Goal: Task Accomplishment & Management: Manage account settings

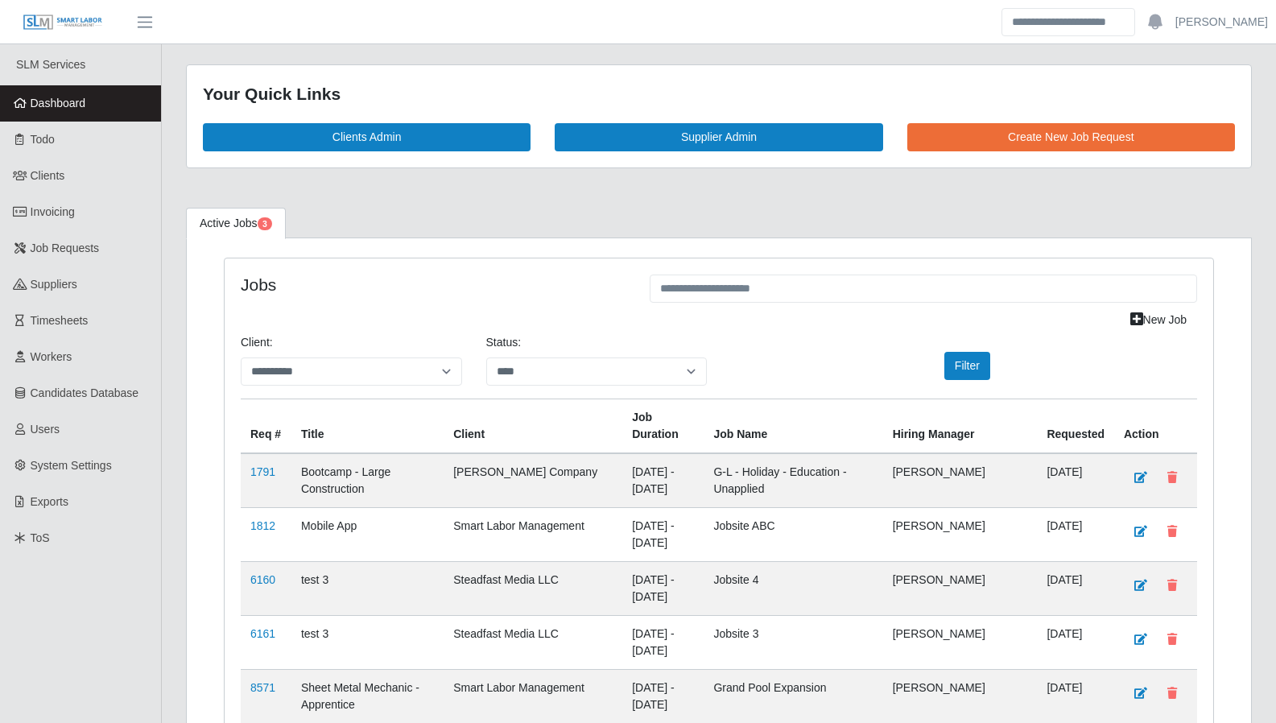
select select "****"
click at [77, 93] on link "Dashboard" at bounding box center [80, 103] width 161 height 36
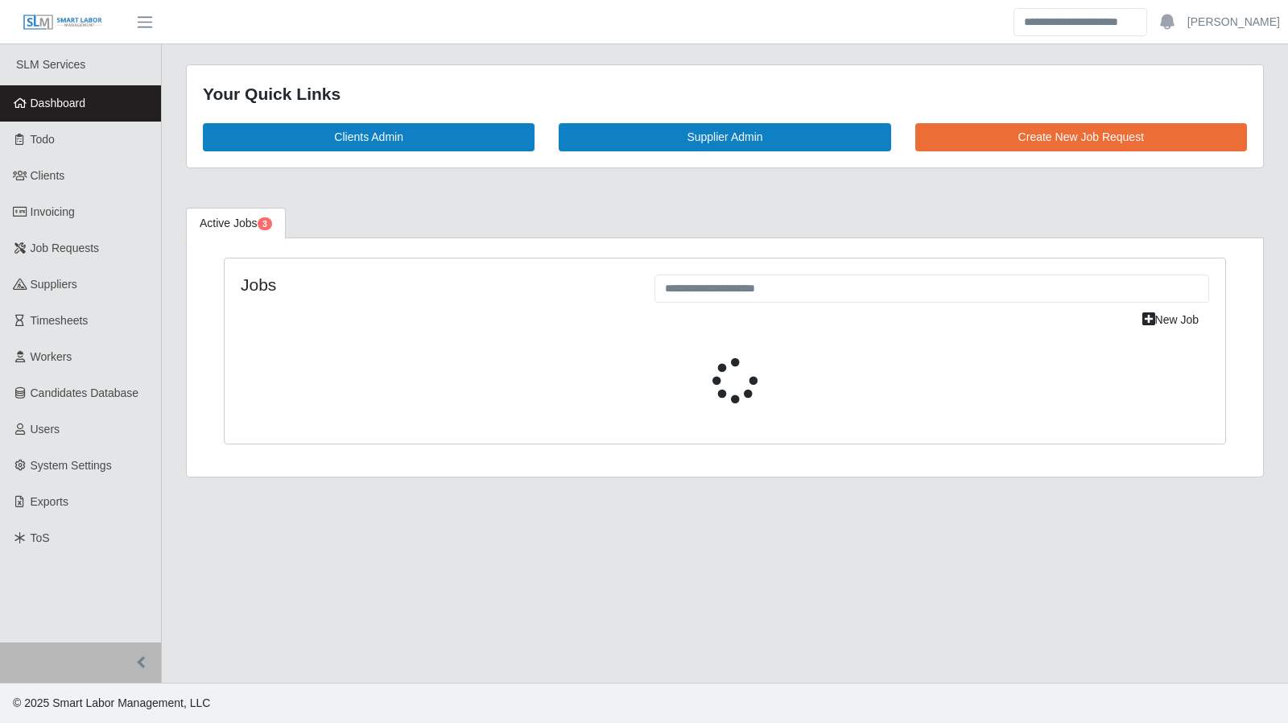
select select "****"
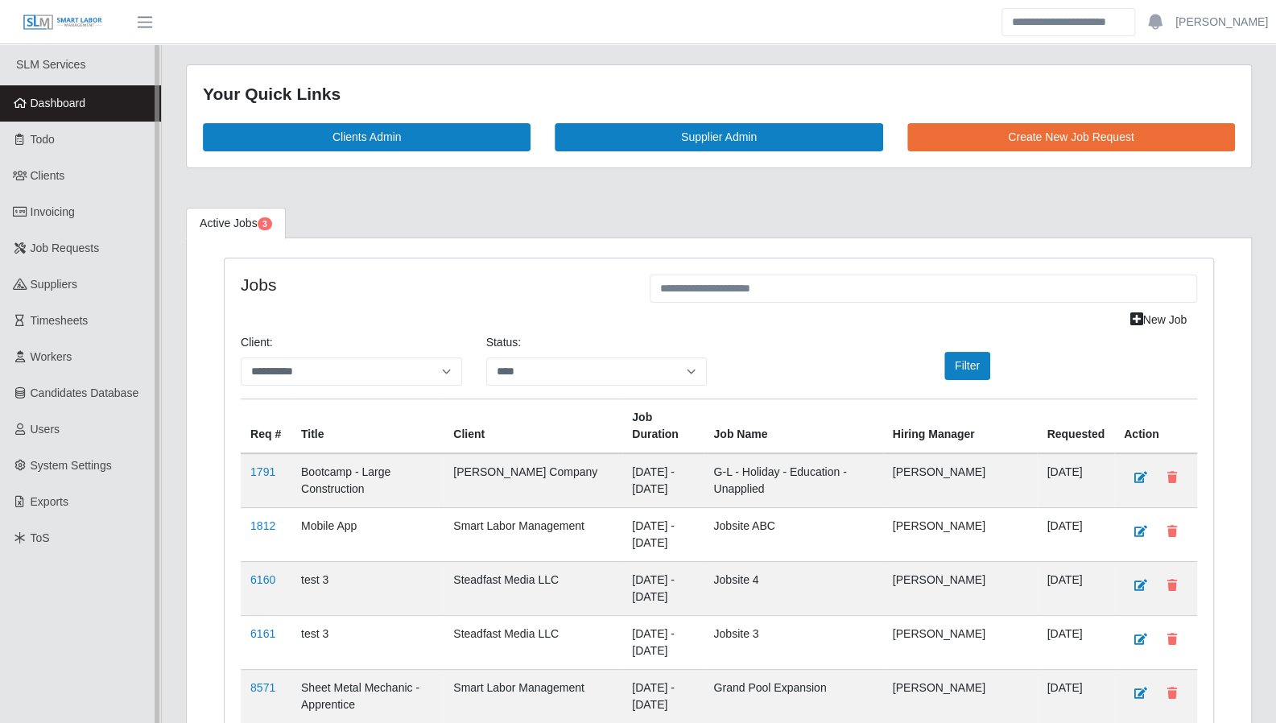
click at [56, 108] on span "Dashboard" at bounding box center [59, 103] width 56 height 13
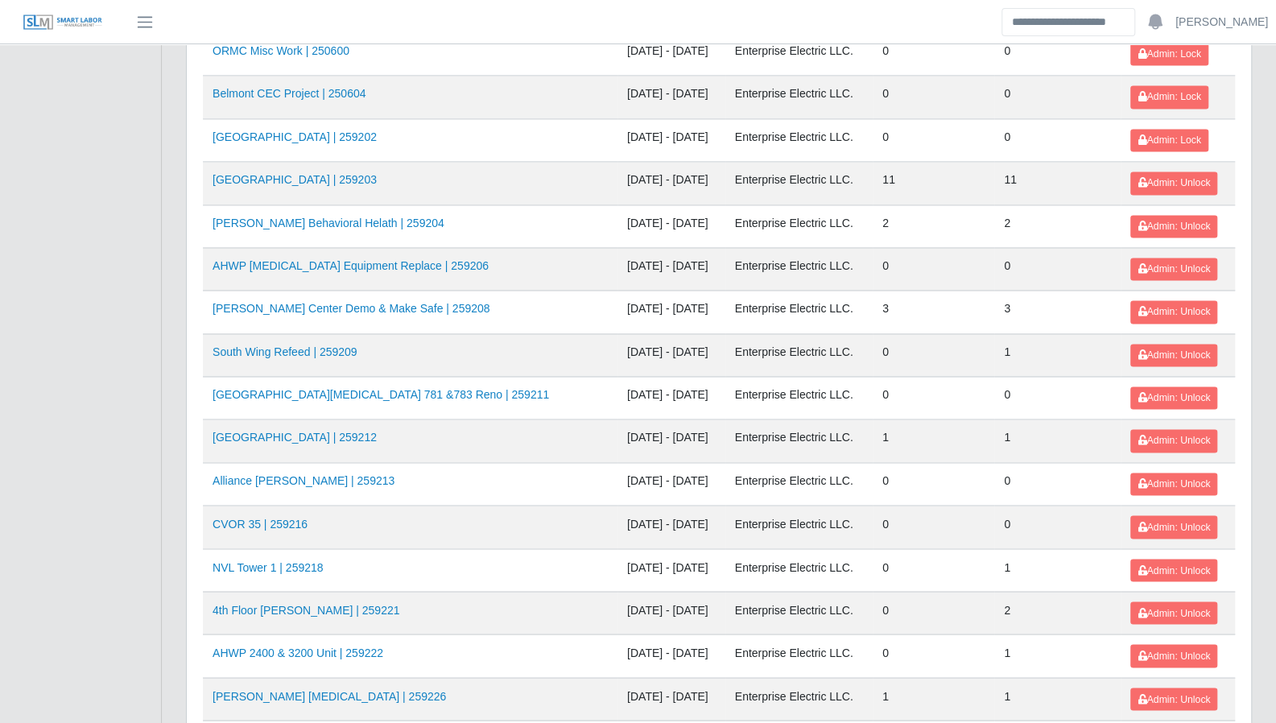
scroll to position [1705, 0]
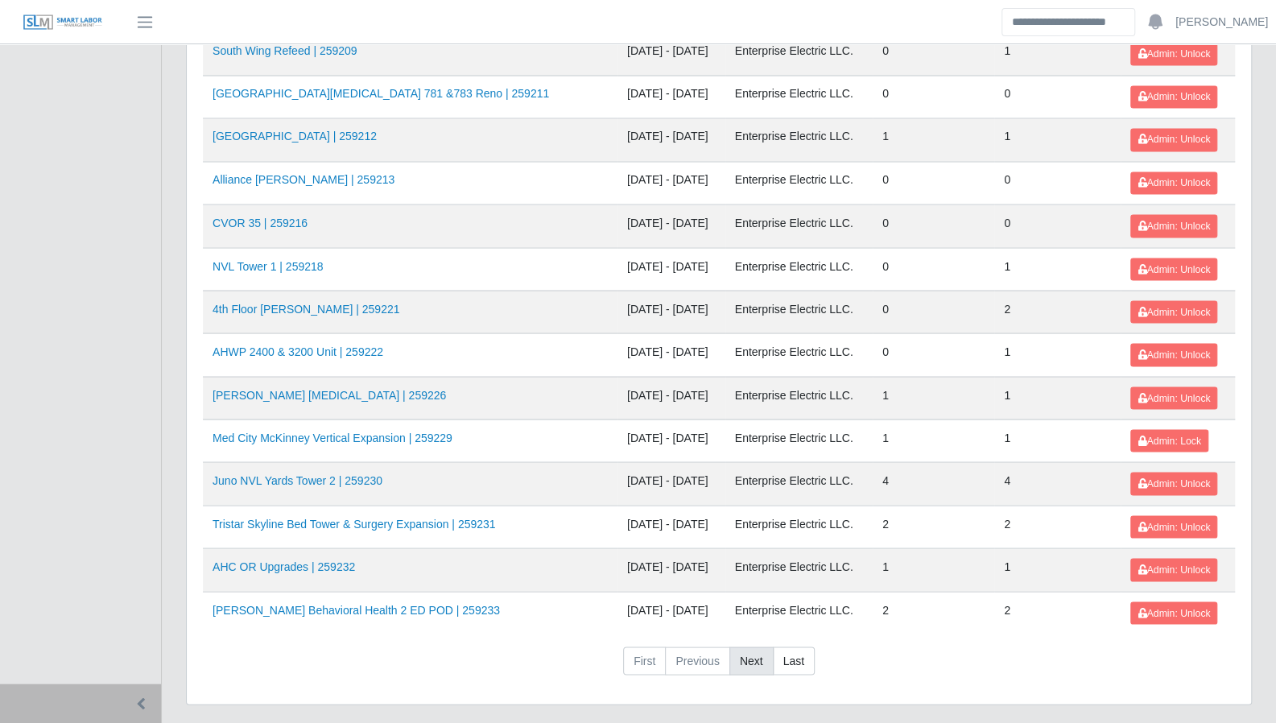
click at [745, 646] on link "Next" at bounding box center [751, 660] width 44 height 29
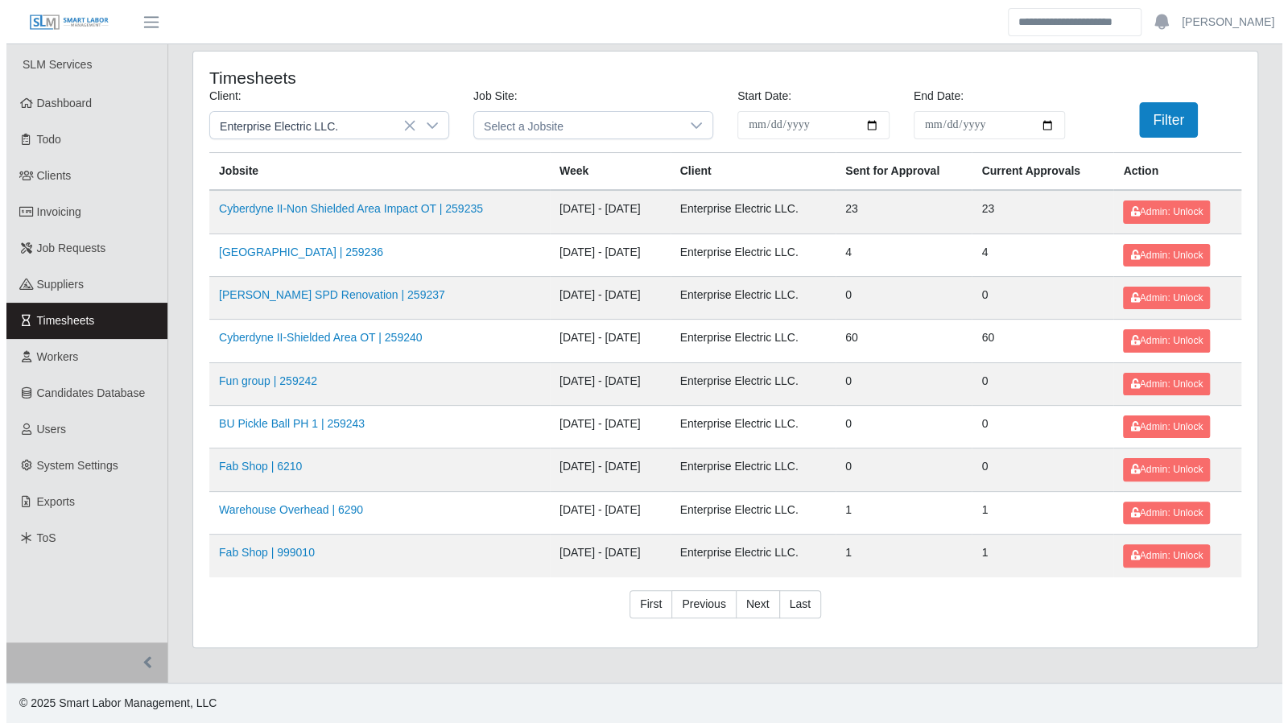
scroll to position [0, 0]
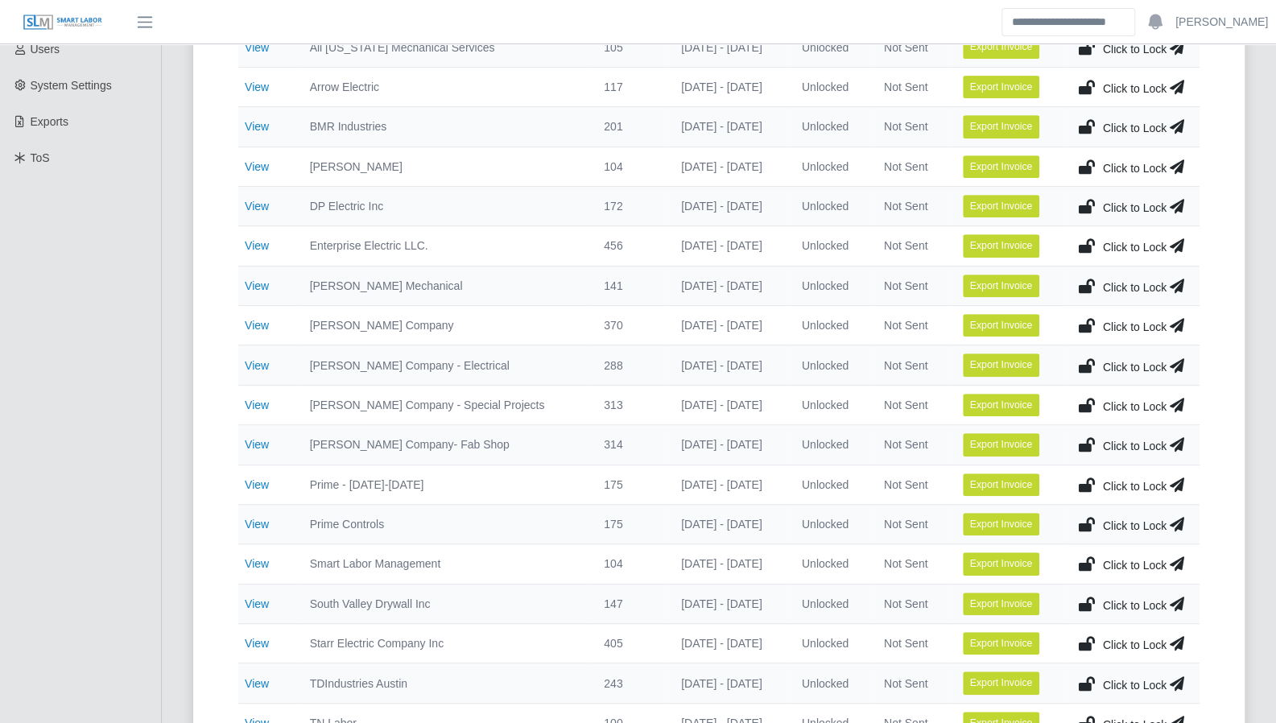
scroll to position [378, 0]
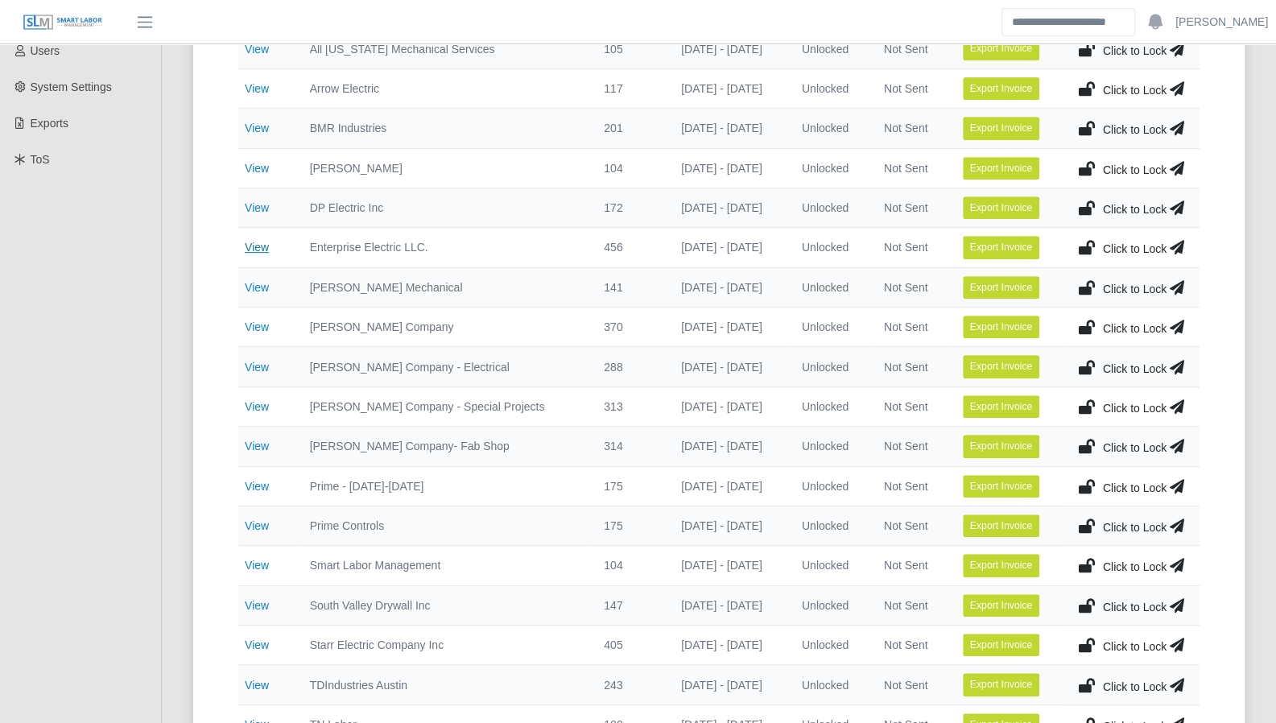
click at [262, 242] on link "View" at bounding box center [257, 247] width 24 height 13
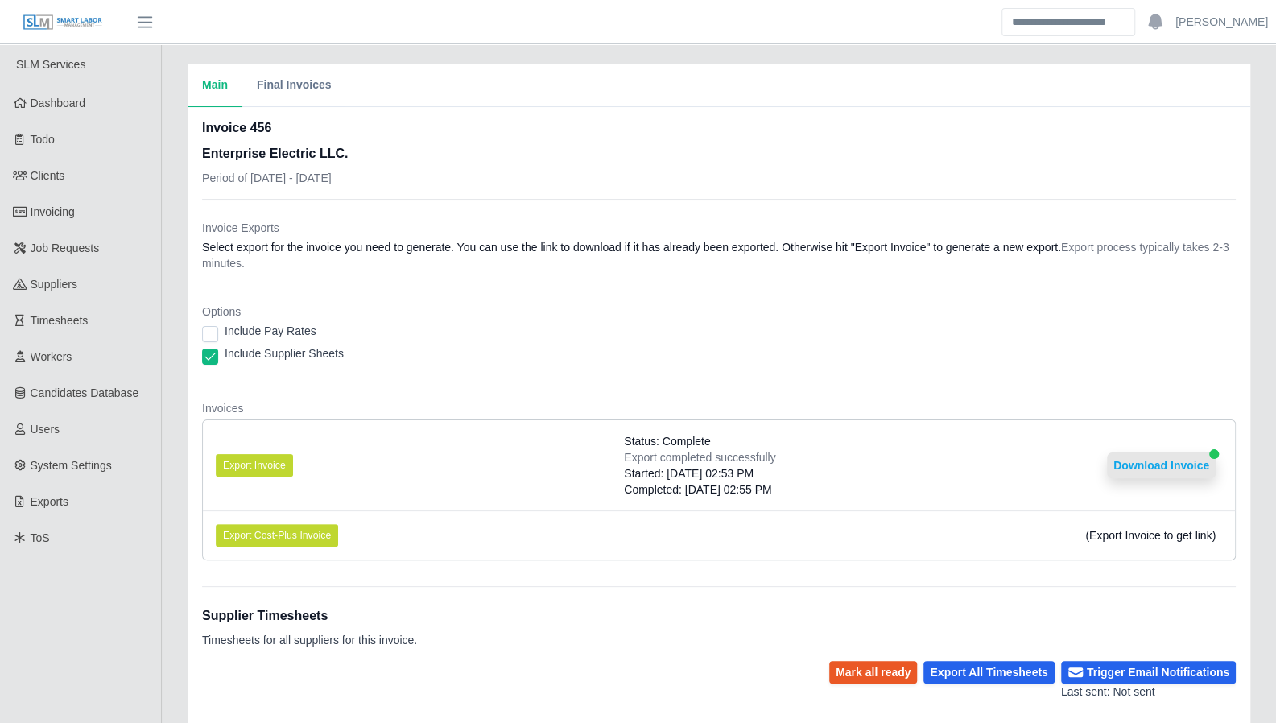
click at [1153, 459] on button "Download Invoice" at bounding box center [1161, 465] width 109 height 26
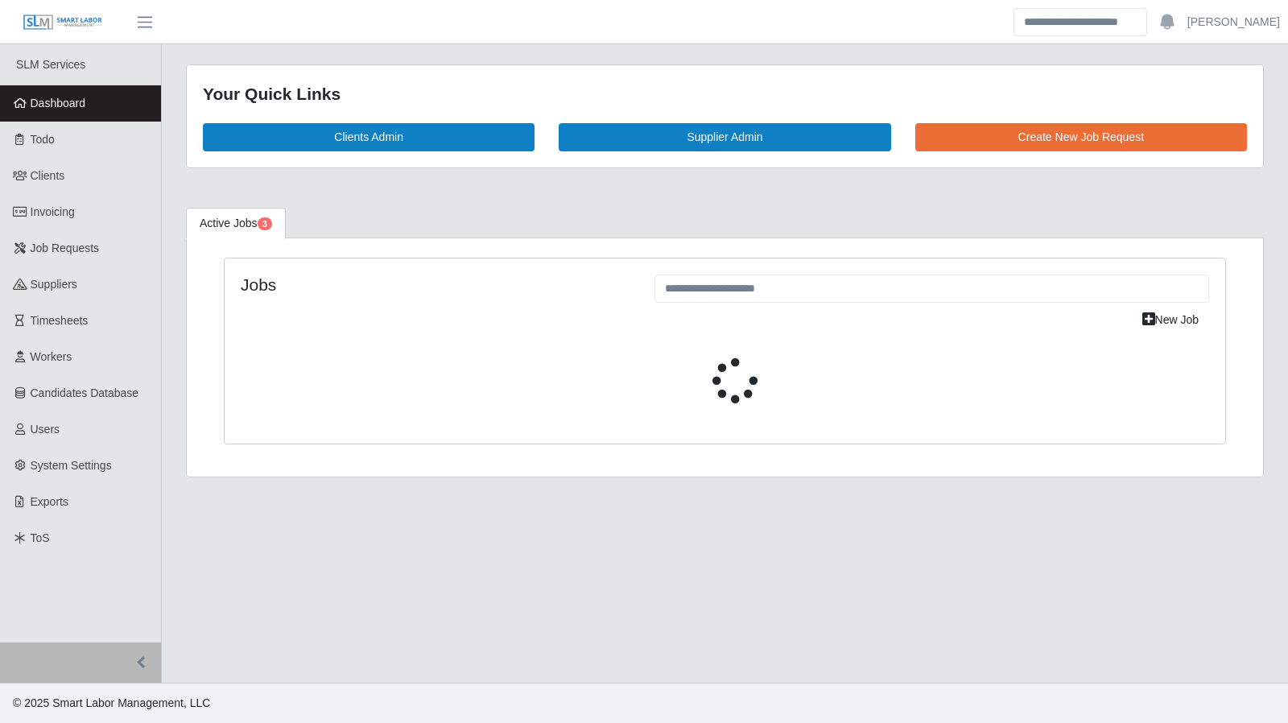
select select "****"
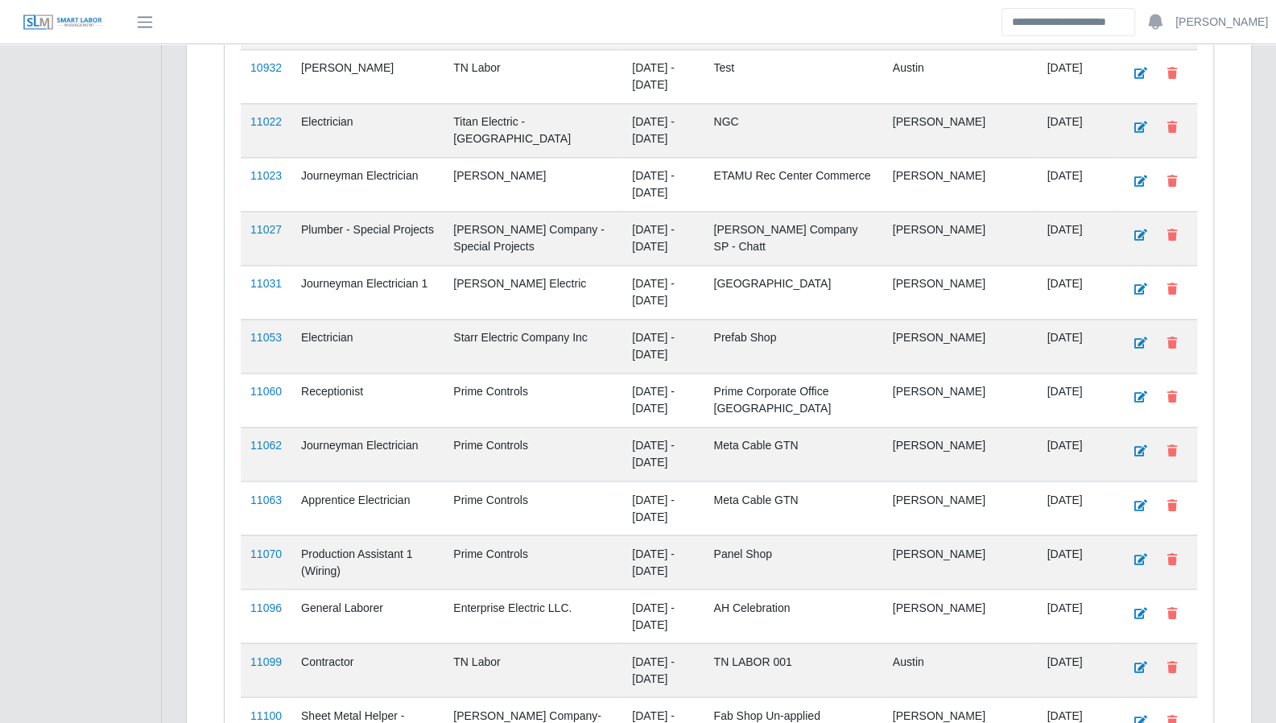
scroll to position [2000, 0]
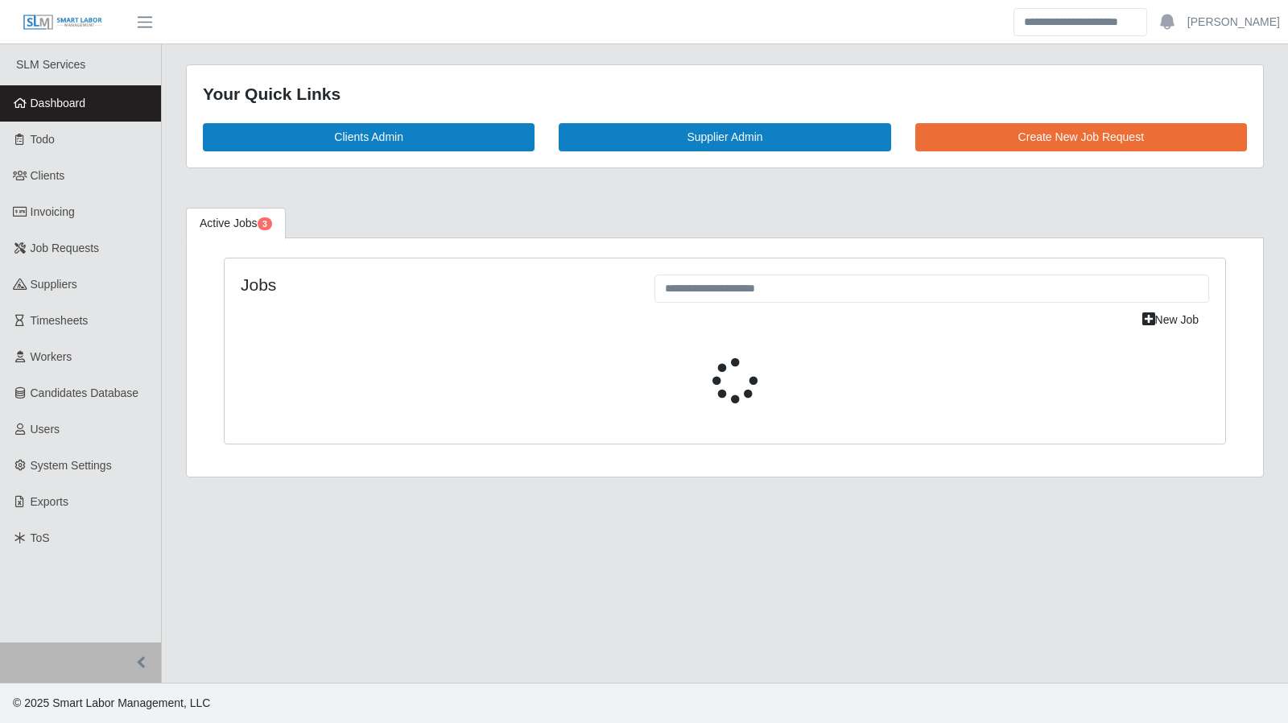
select select "****"
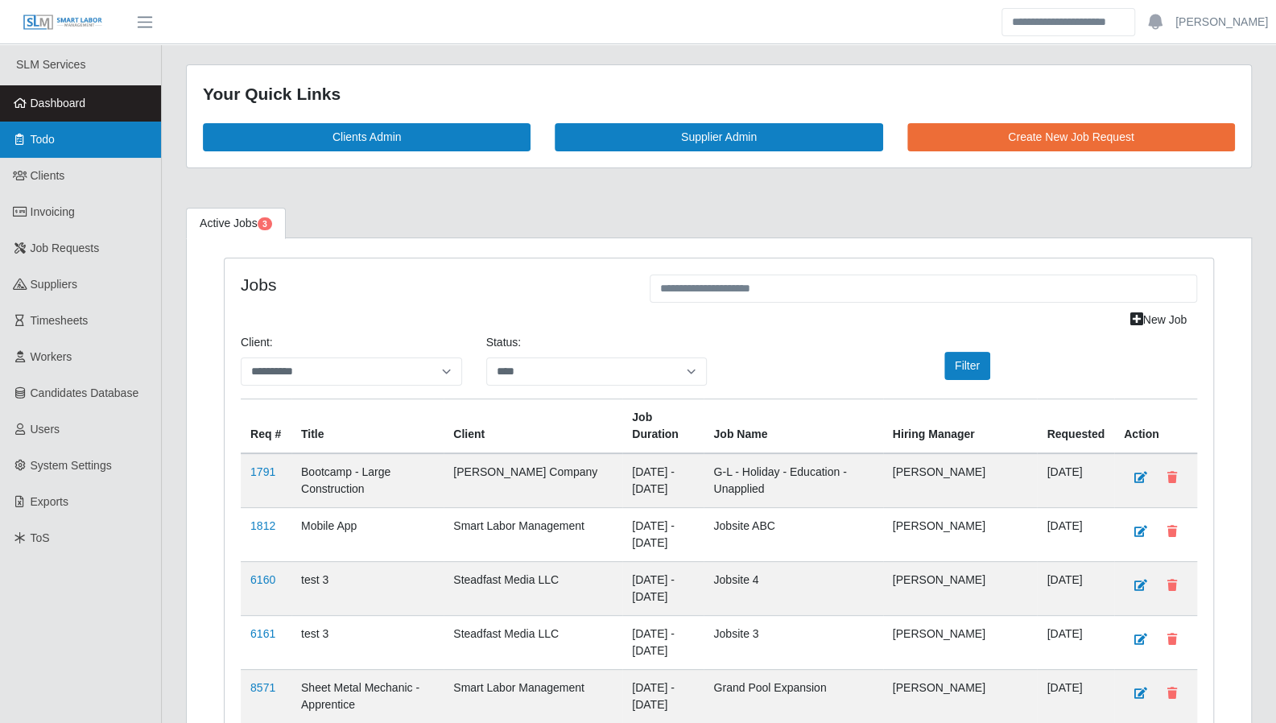
click at [76, 142] on link "Todo" at bounding box center [80, 140] width 161 height 36
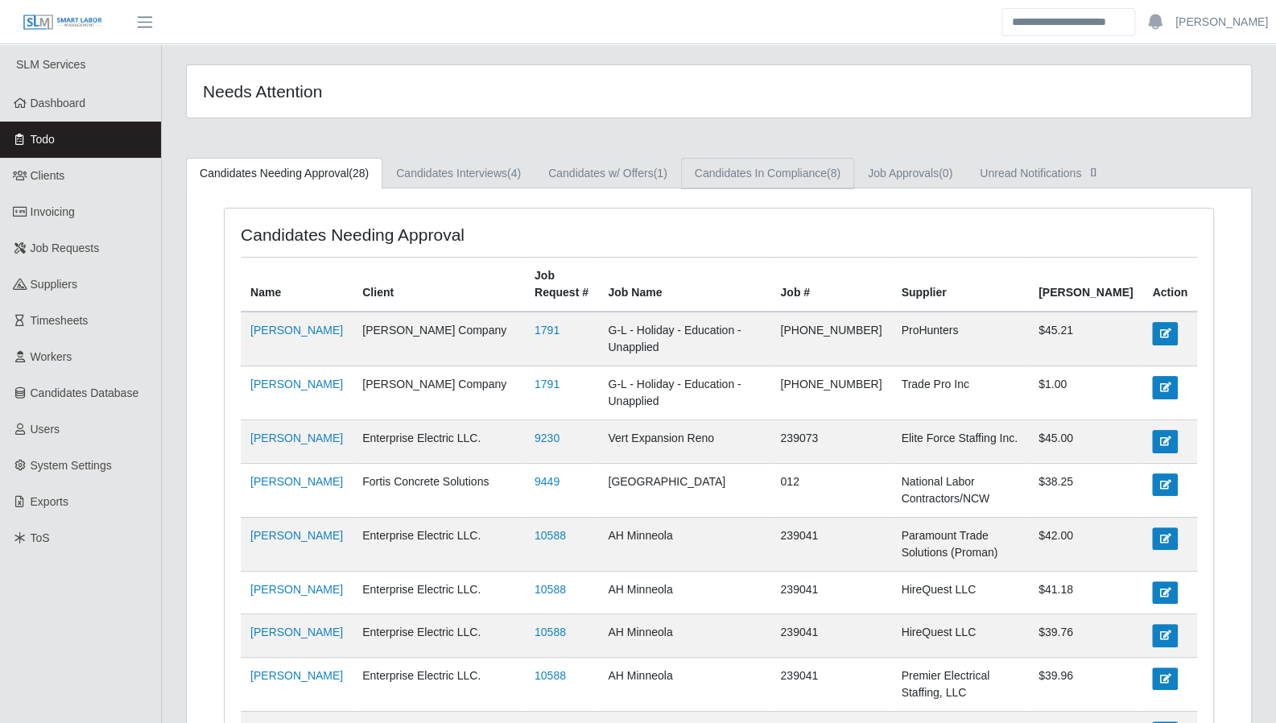
click at [801, 179] on link "Candidates In Compliance (8)" at bounding box center [767, 173] width 173 height 31
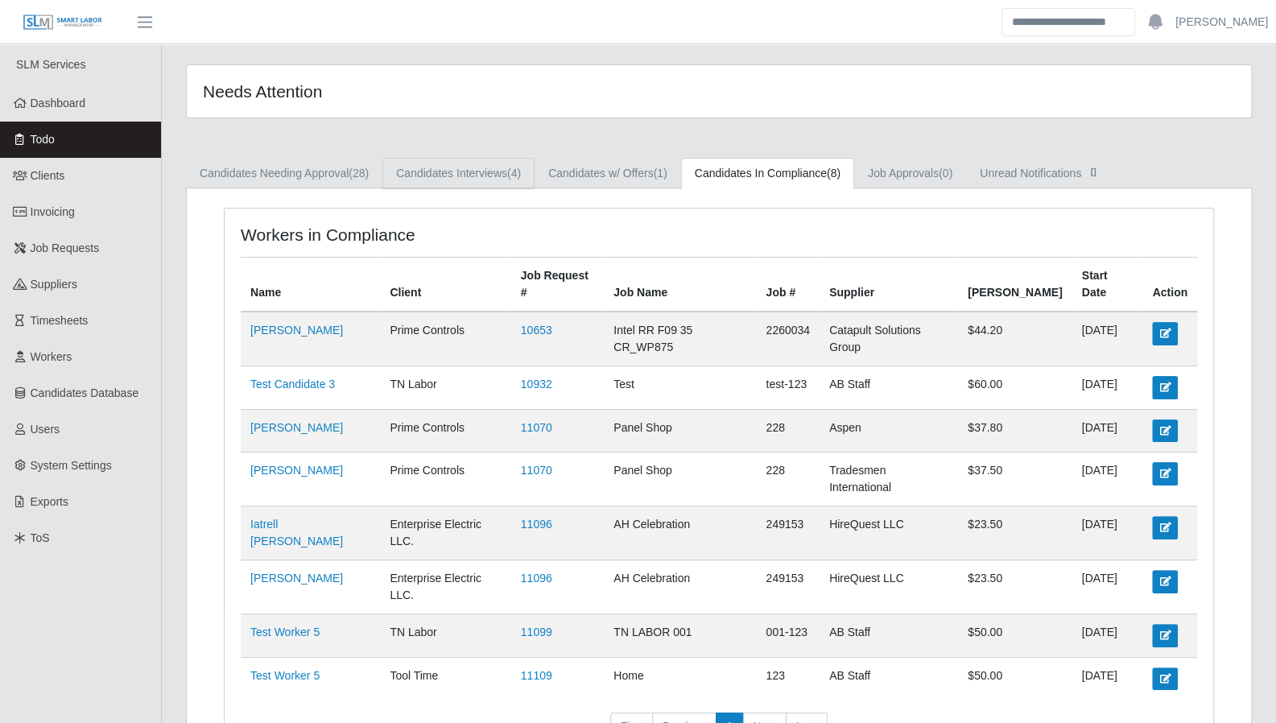
click at [499, 176] on link "Candidates Interviews (4)" at bounding box center [458, 173] width 152 height 31
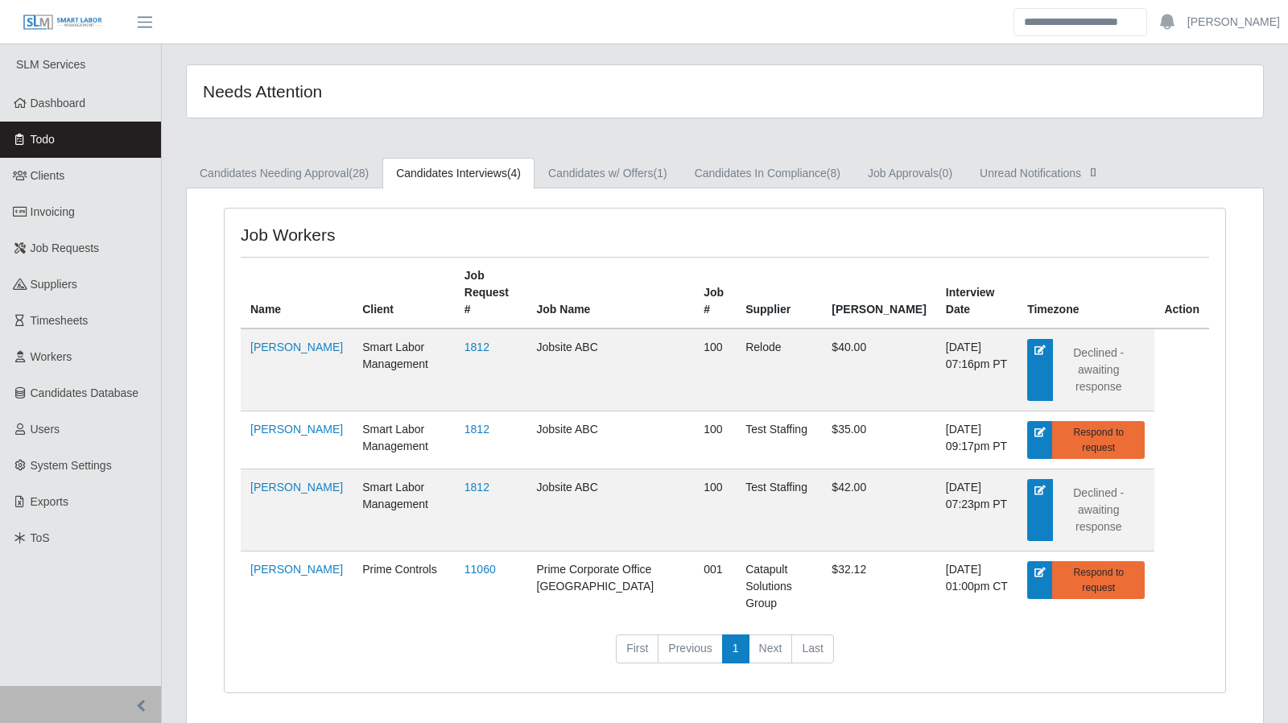
click at [1224, 459] on div "Job Workers Name Client Job Request # Job Name Job # Supplier Bill Rate Intervi…" at bounding box center [725, 450] width 1001 height 483
click at [493, 551] on td "11060" at bounding box center [491, 586] width 72 height 71
click at [473, 551] on td "11060" at bounding box center [491, 586] width 72 height 71
click at [467, 563] on link "11060" at bounding box center [480, 569] width 31 height 13
click at [48, 104] on span "Dashboard" at bounding box center [59, 103] width 56 height 13
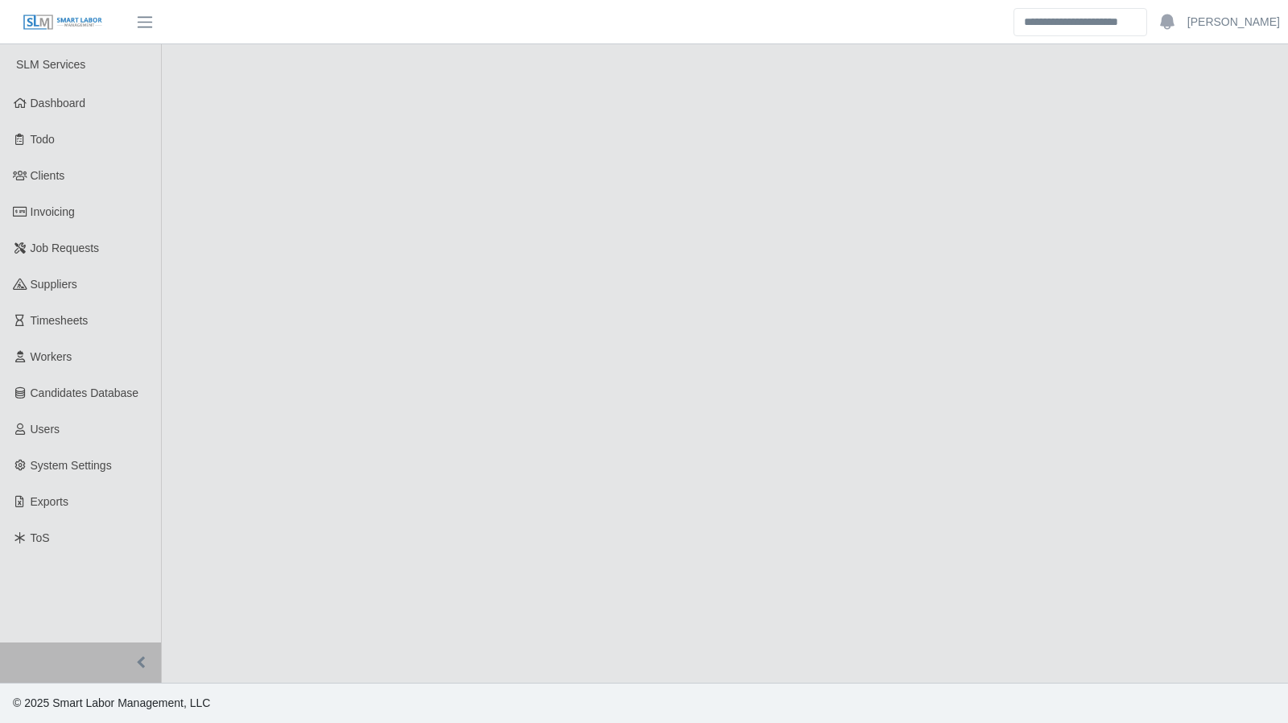
select select "****"
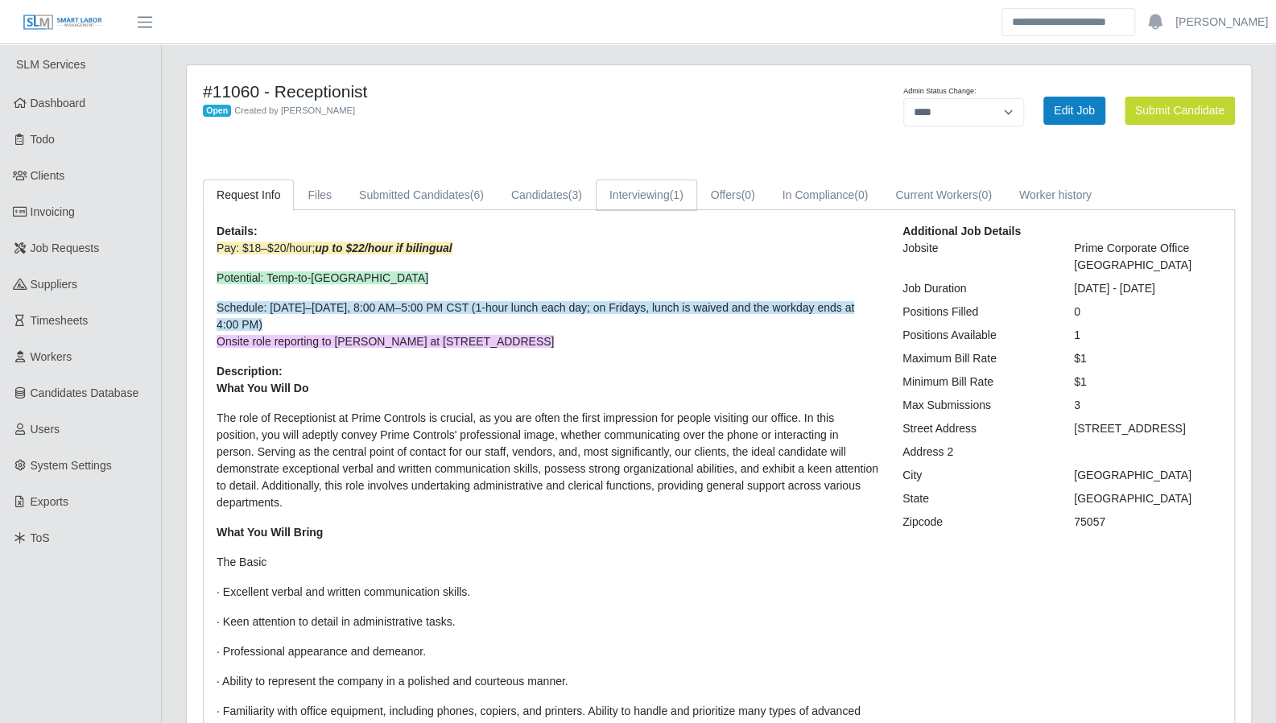
click at [659, 195] on link "Interviewing (1)" at bounding box center [646, 195] width 101 height 31
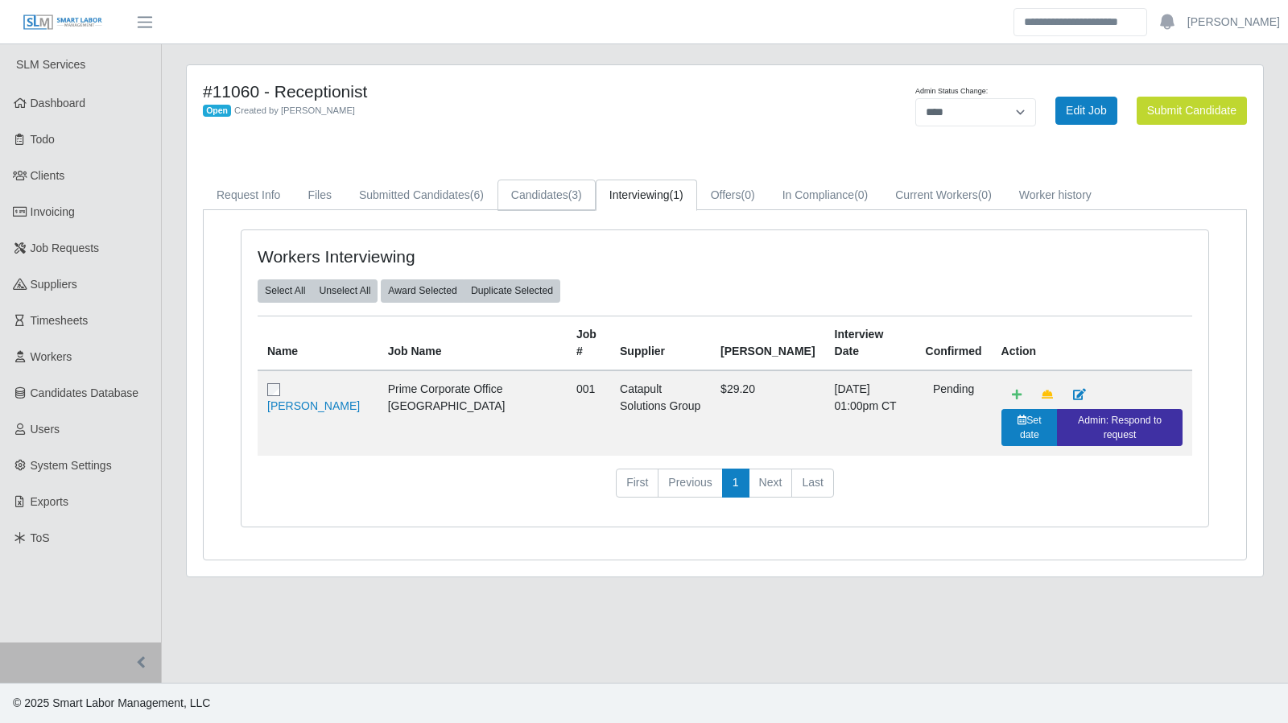
click at [548, 199] on link "Candidates (3)" at bounding box center [547, 195] width 98 height 31
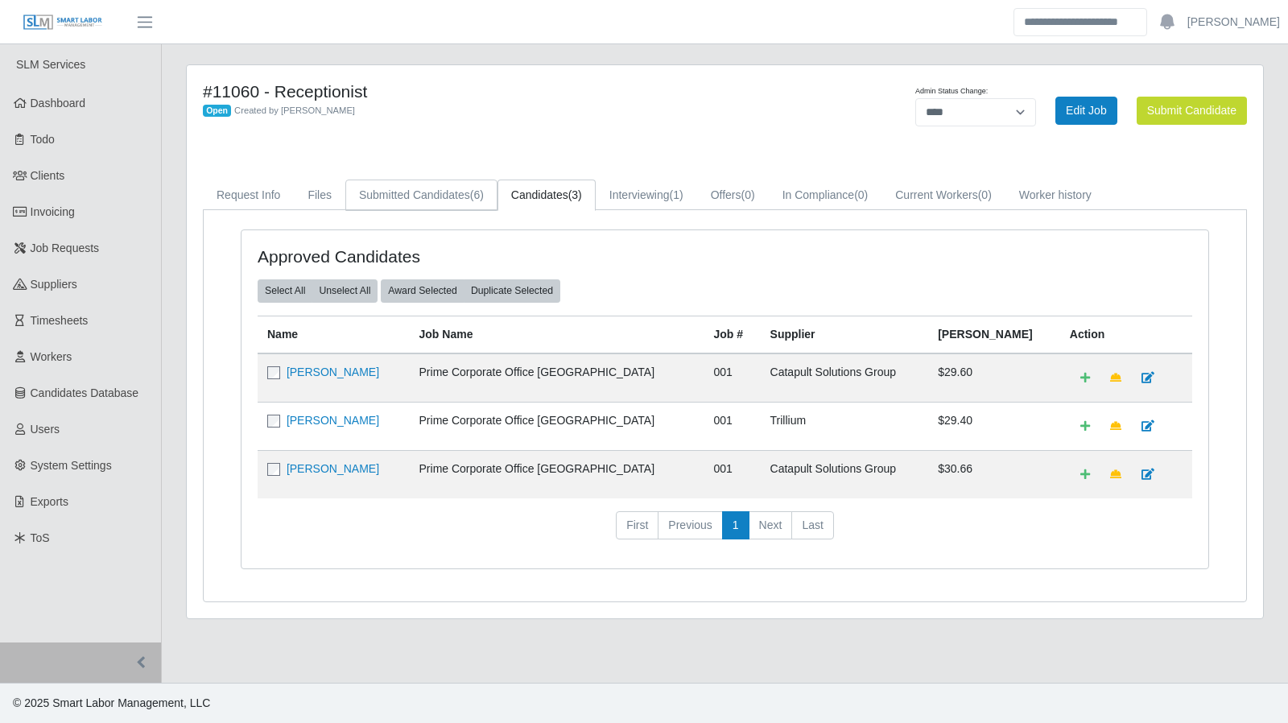
click at [430, 204] on link "Submitted Candidates (6)" at bounding box center [421, 195] width 152 height 31
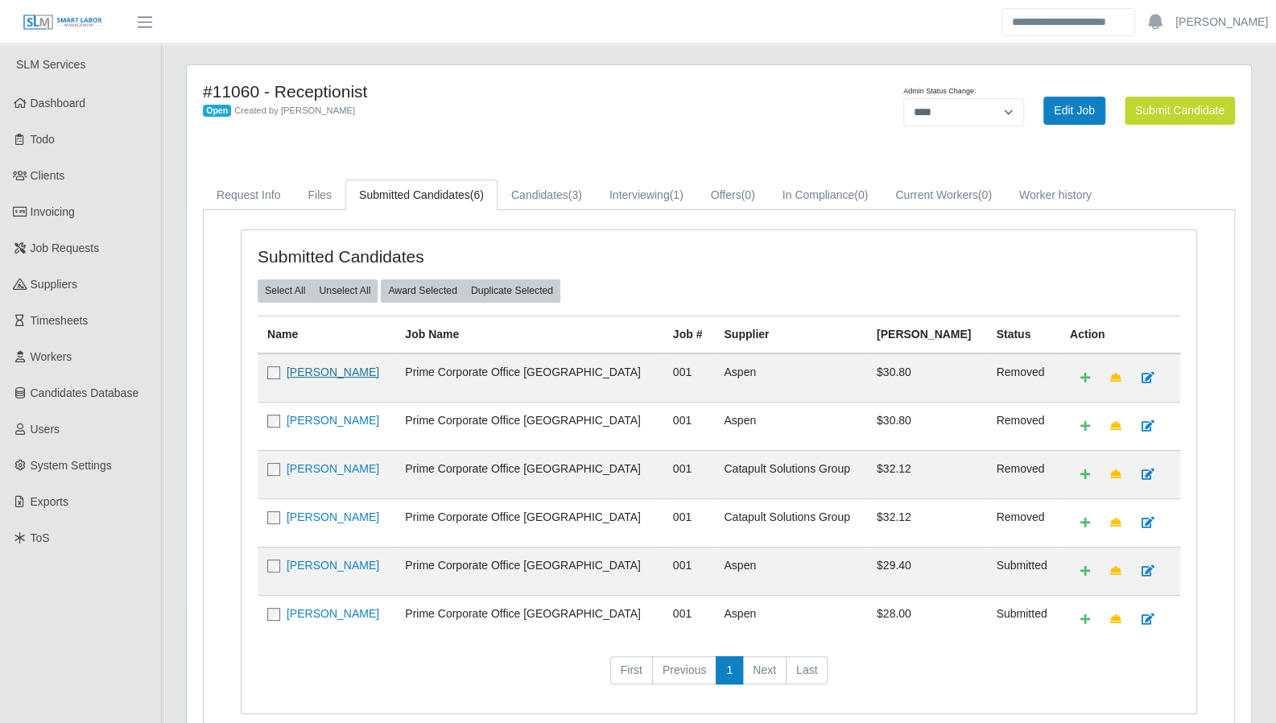
click at [329, 366] on link "Gabriela Ibarra" at bounding box center [333, 371] width 93 height 13
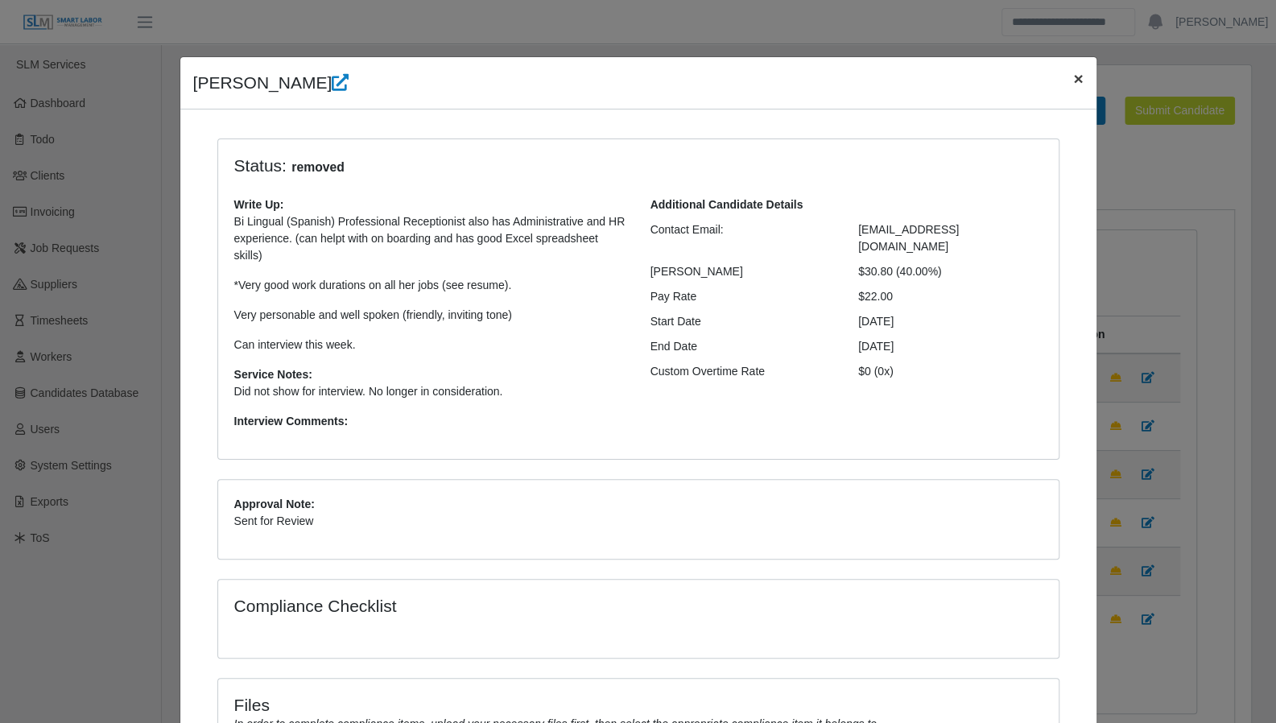
click at [1074, 79] on span "×" at bounding box center [1078, 78] width 10 height 19
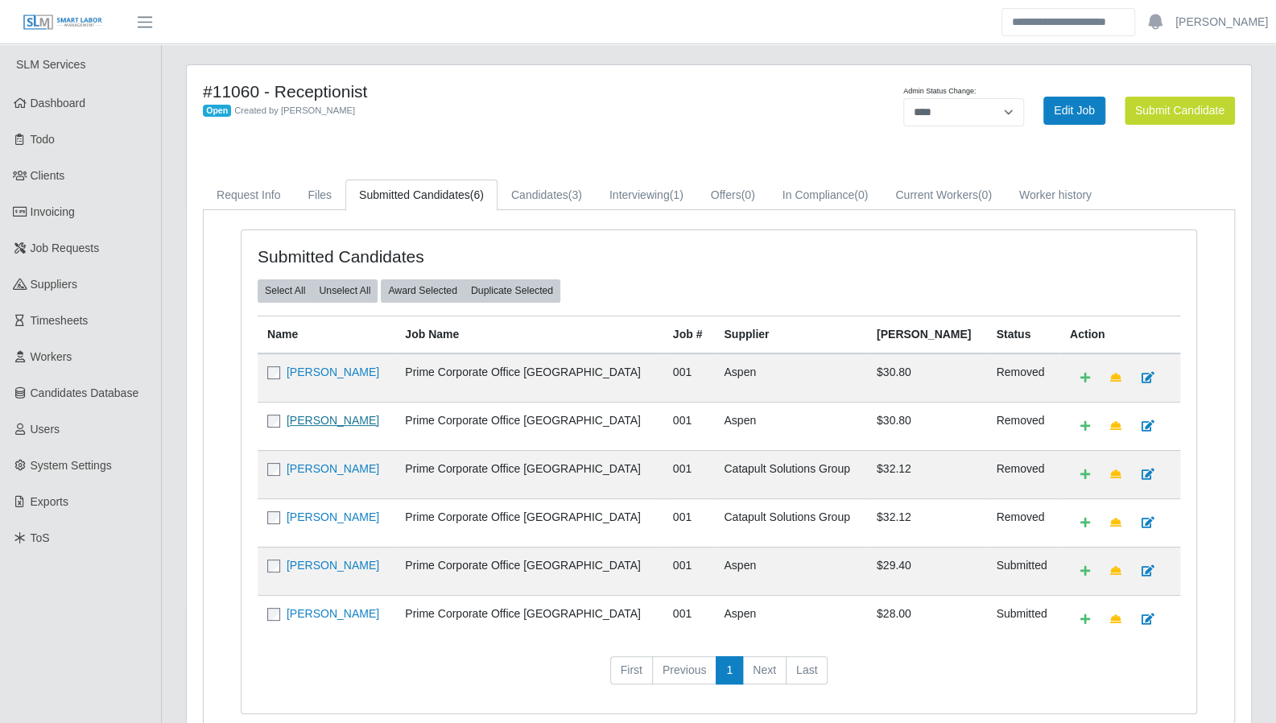
click at [349, 419] on link "Jennifer Jurado Romero" at bounding box center [333, 420] width 93 height 13
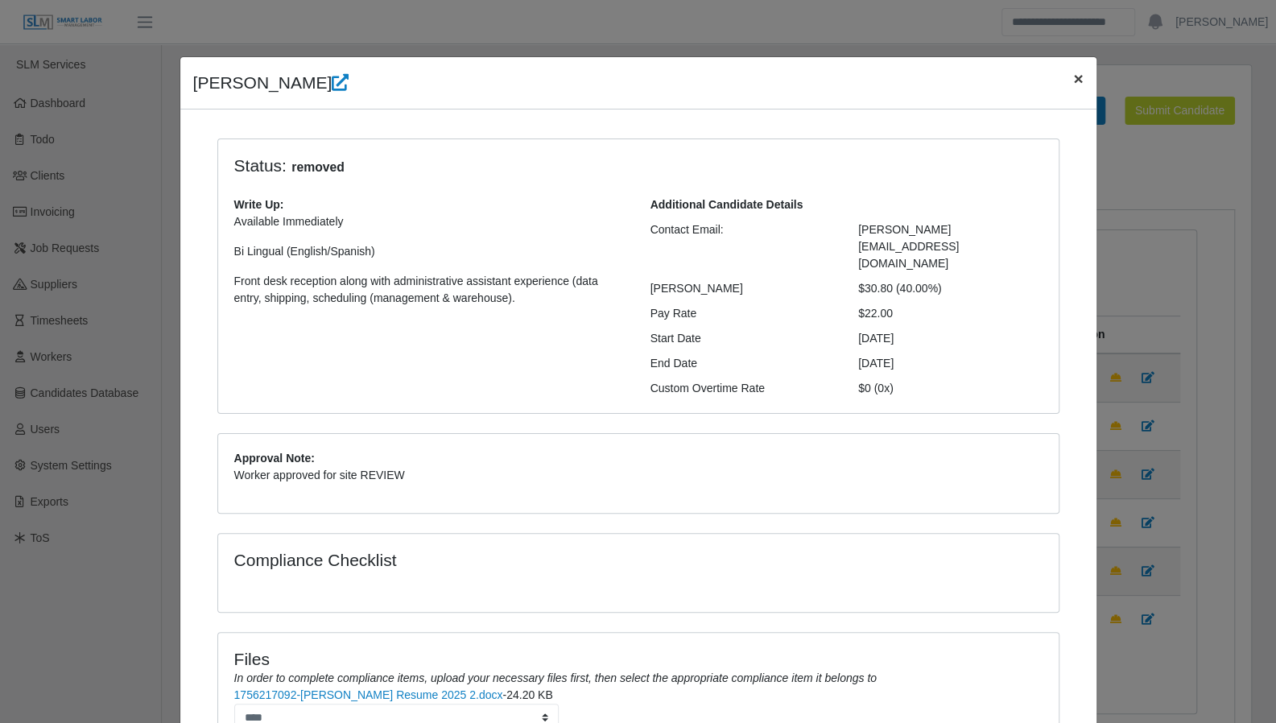
click at [1073, 75] on span "×" at bounding box center [1078, 78] width 10 height 19
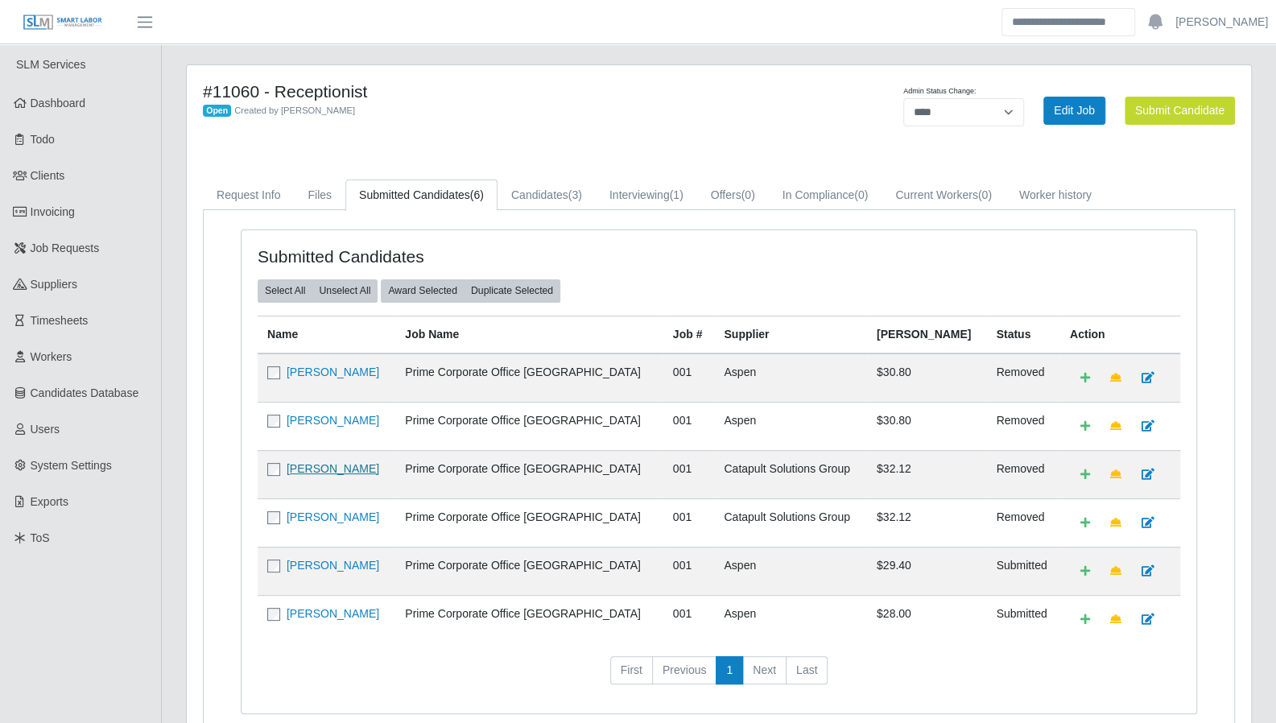
click at [331, 466] on link "Barbie Vasquez" at bounding box center [333, 468] width 93 height 13
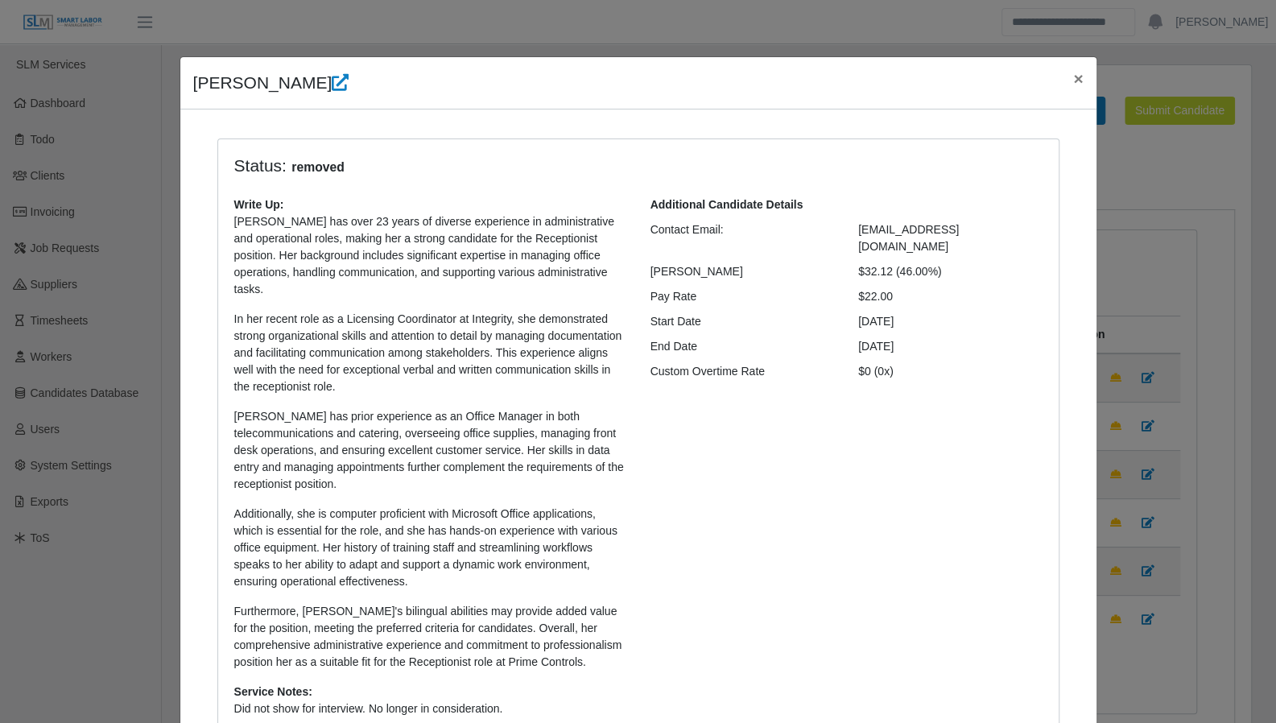
scroll to position [497, 0]
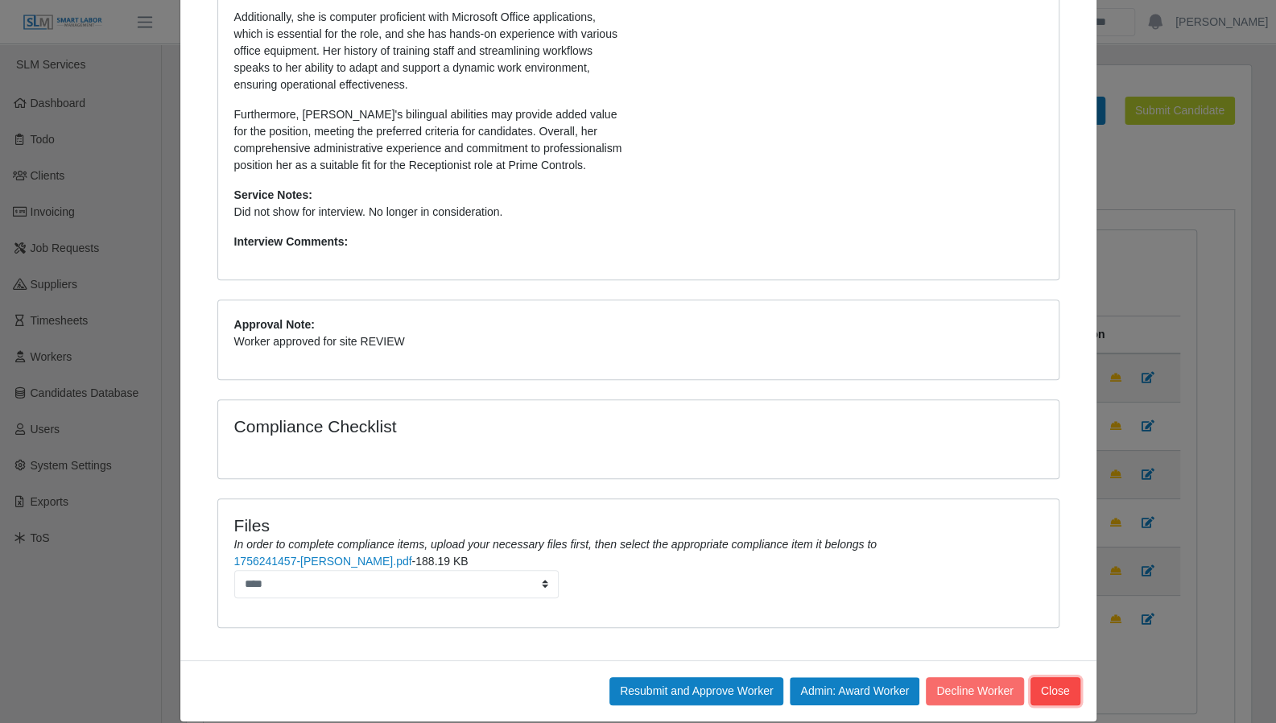
click at [1048, 679] on button "Close" at bounding box center [1055, 691] width 50 height 28
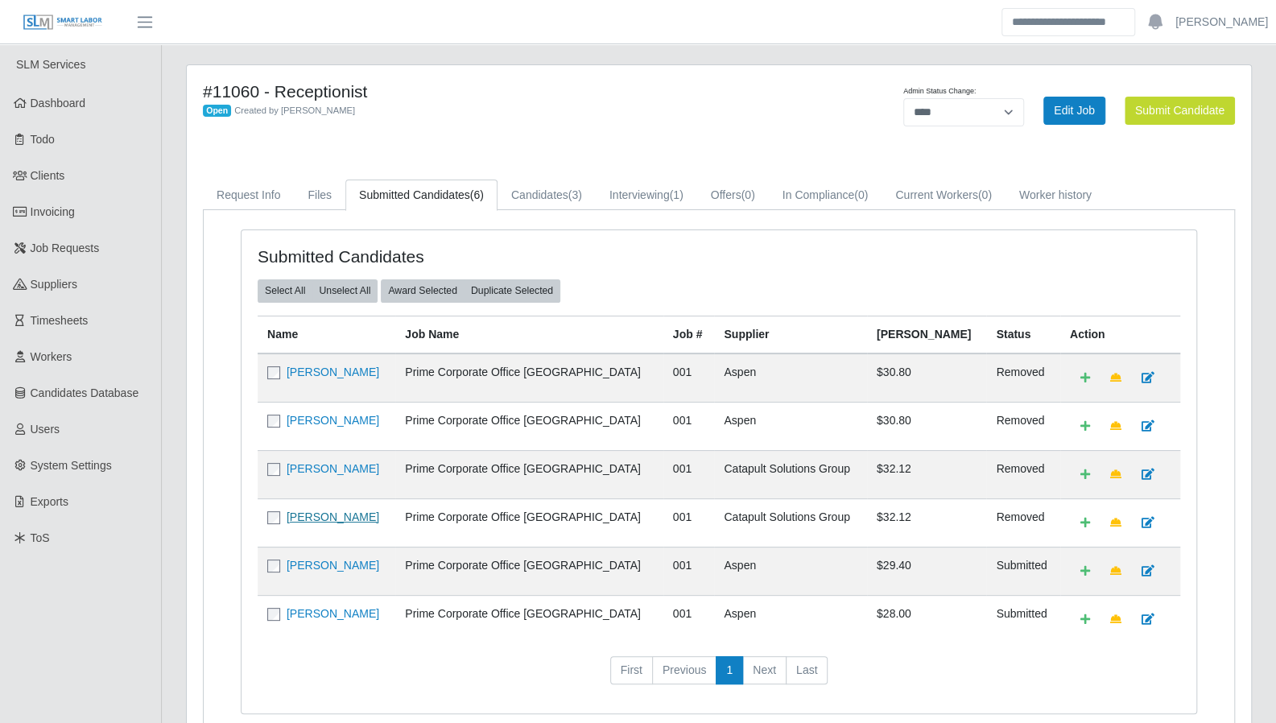
click at [329, 510] on link "Daniela Ruiz" at bounding box center [333, 516] width 93 height 13
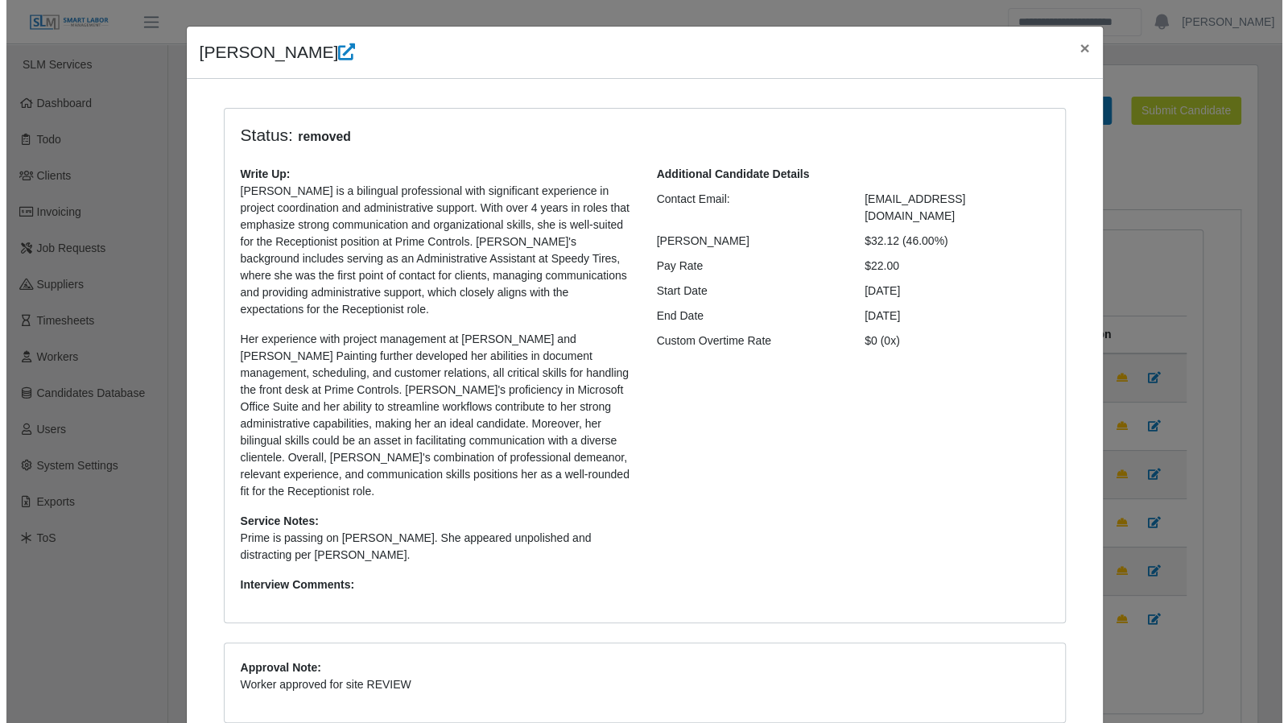
scroll to position [0, 0]
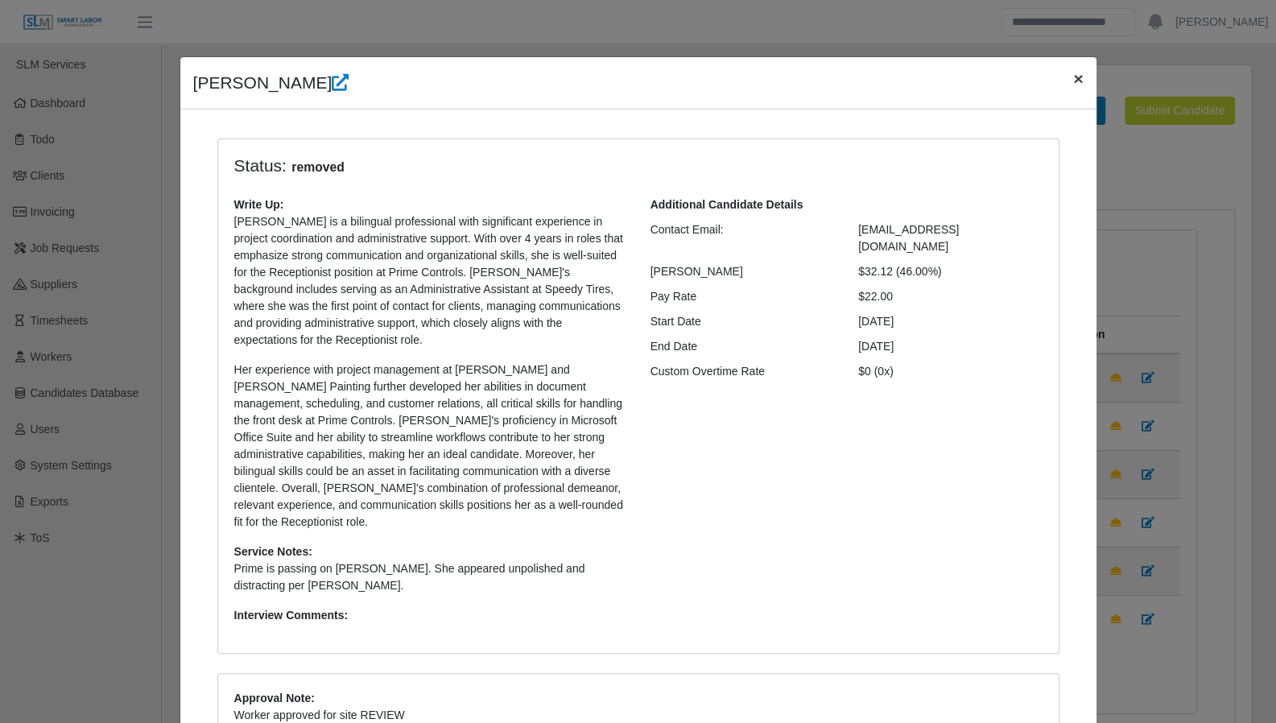
click at [1079, 88] on button "×" at bounding box center [1077, 78] width 35 height 43
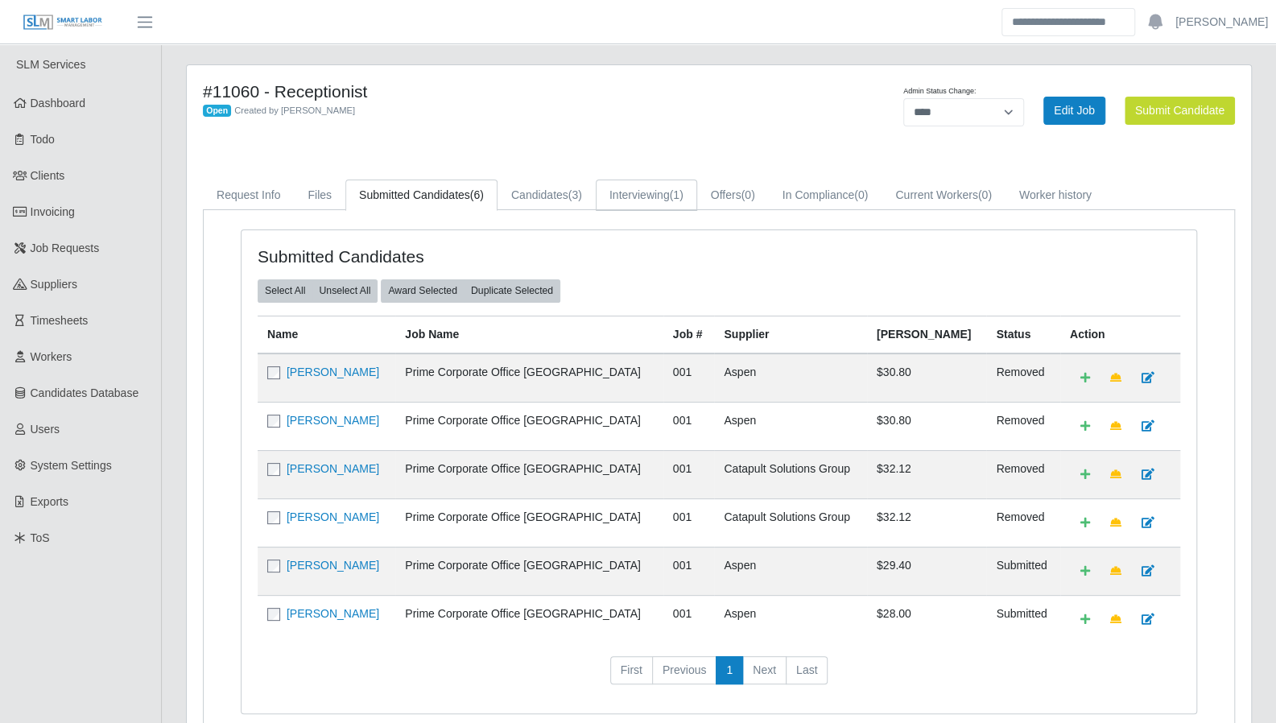
click at [659, 194] on link "Interviewing (1)" at bounding box center [646, 195] width 101 height 31
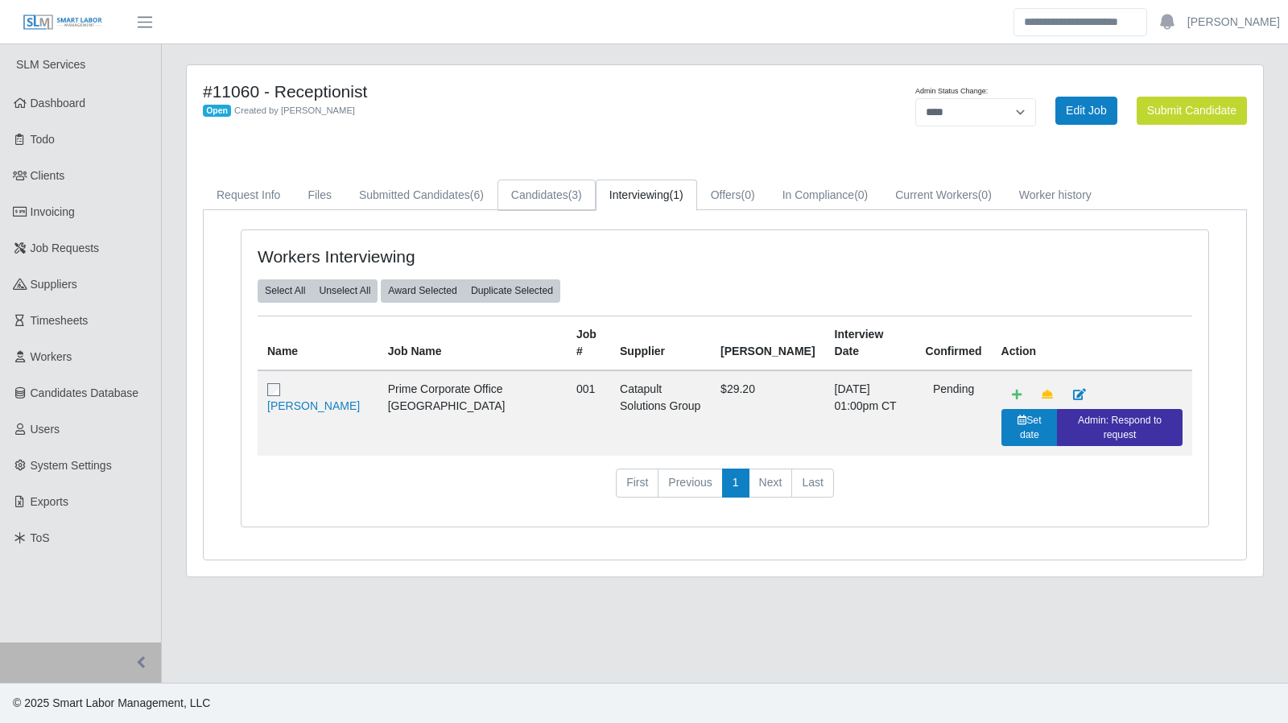
click at [560, 186] on link "Candidates (3)" at bounding box center [547, 195] width 98 height 31
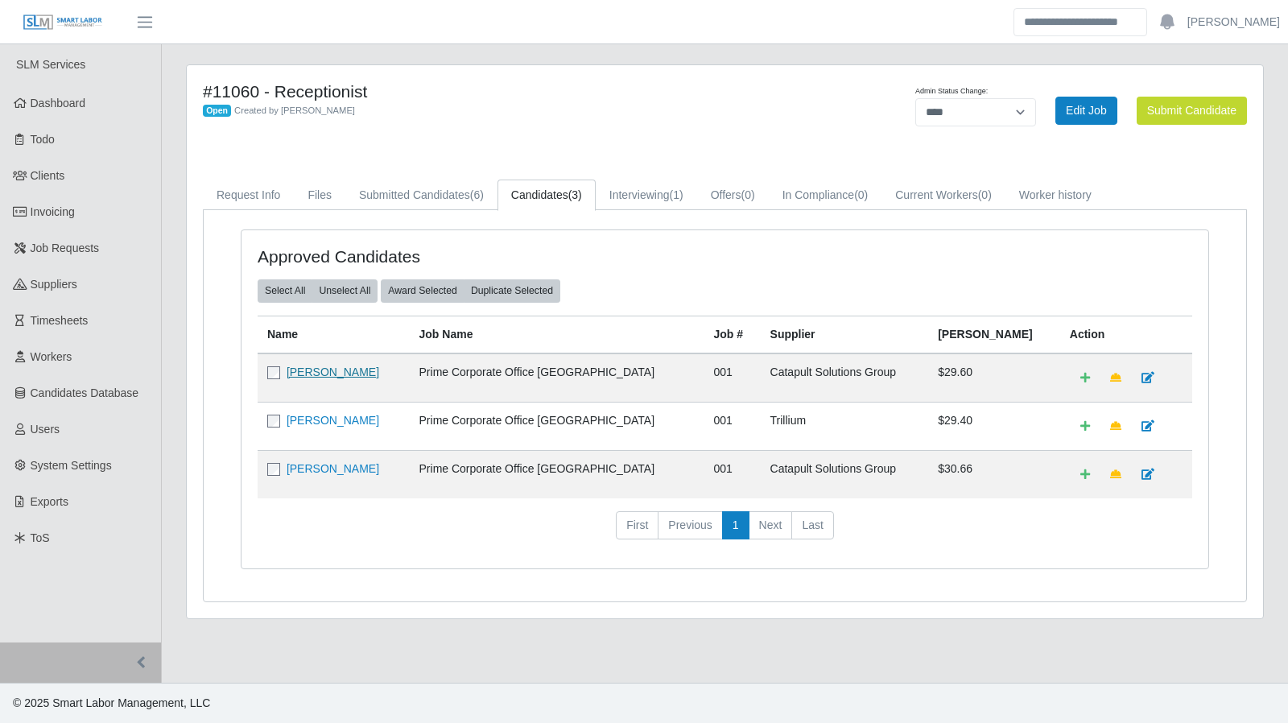
click at [339, 365] on link "Enrique Hernandez" at bounding box center [333, 371] width 93 height 13
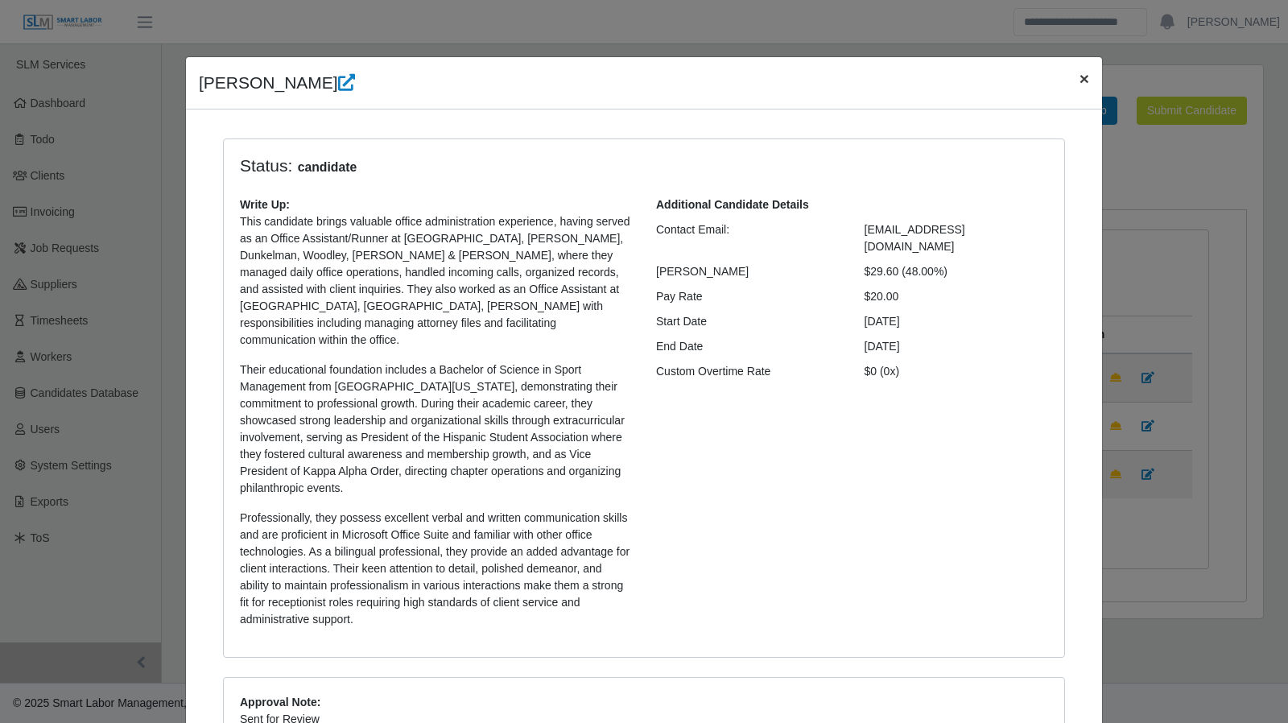
click at [1080, 81] on span "×" at bounding box center [1085, 78] width 10 height 19
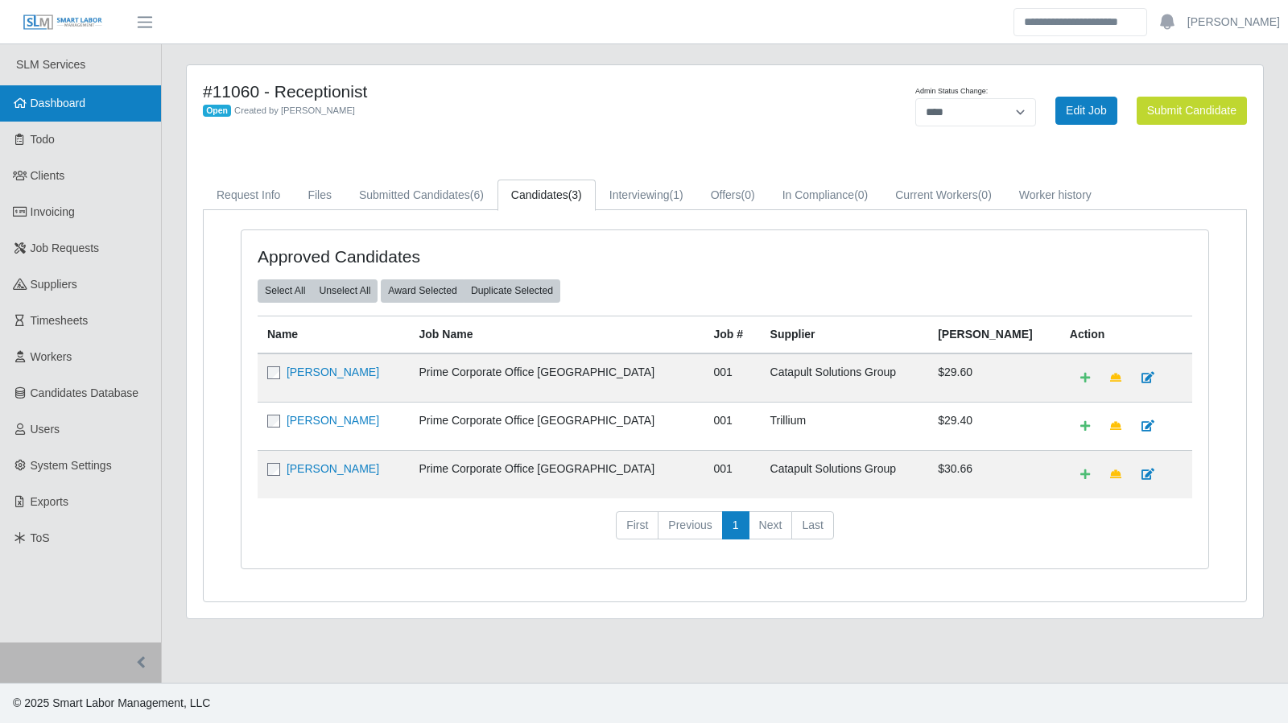
click at [72, 110] on link "Dashboard" at bounding box center [80, 103] width 161 height 36
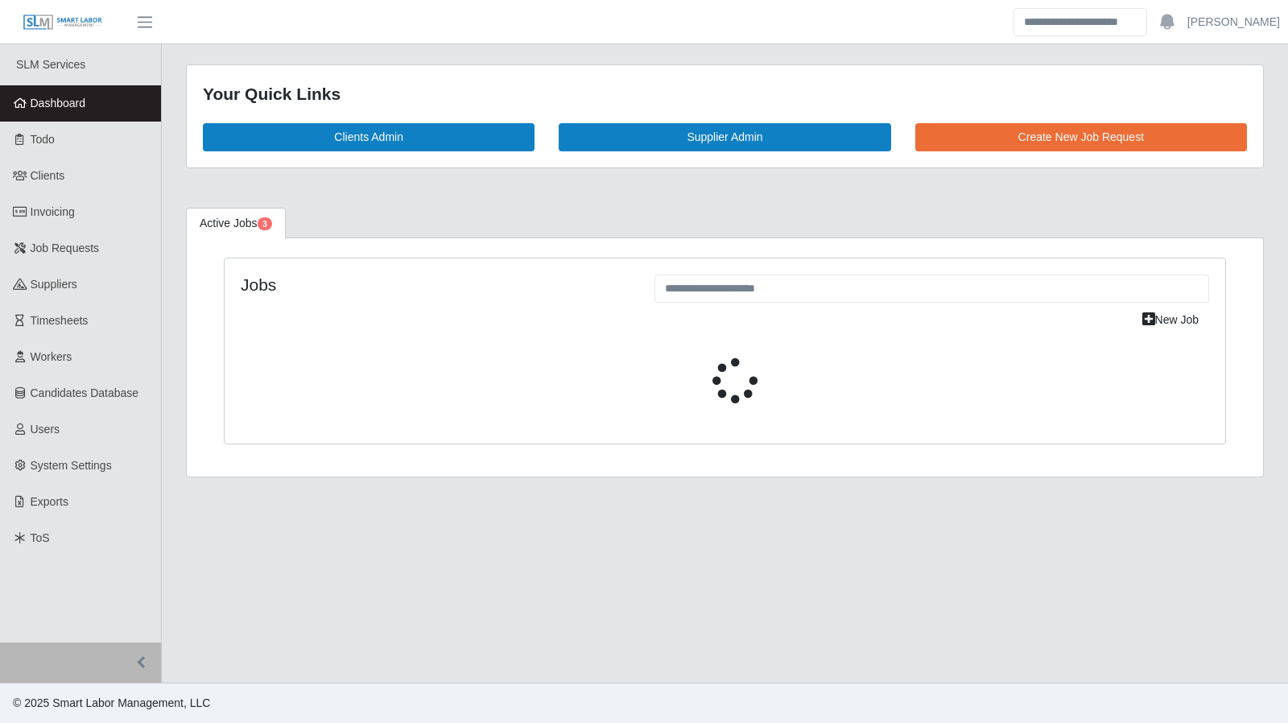
select select "****"
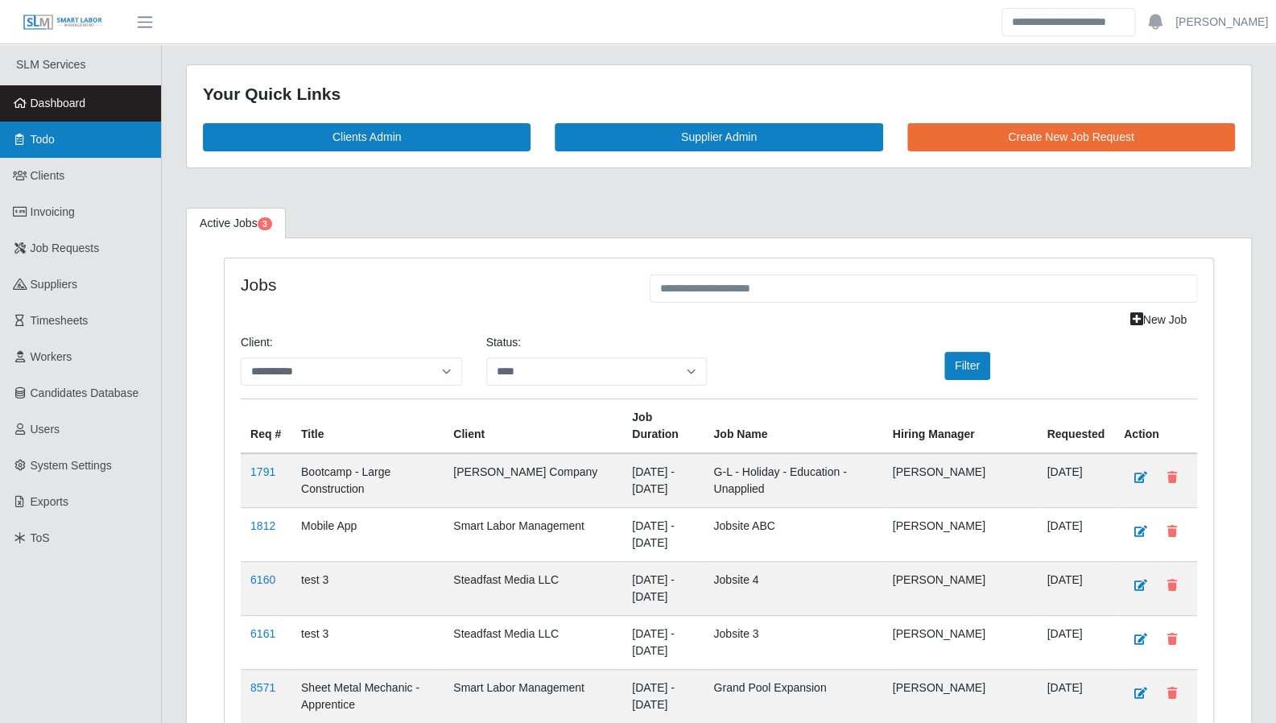
click at [89, 136] on link "Todo" at bounding box center [80, 140] width 161 height 36
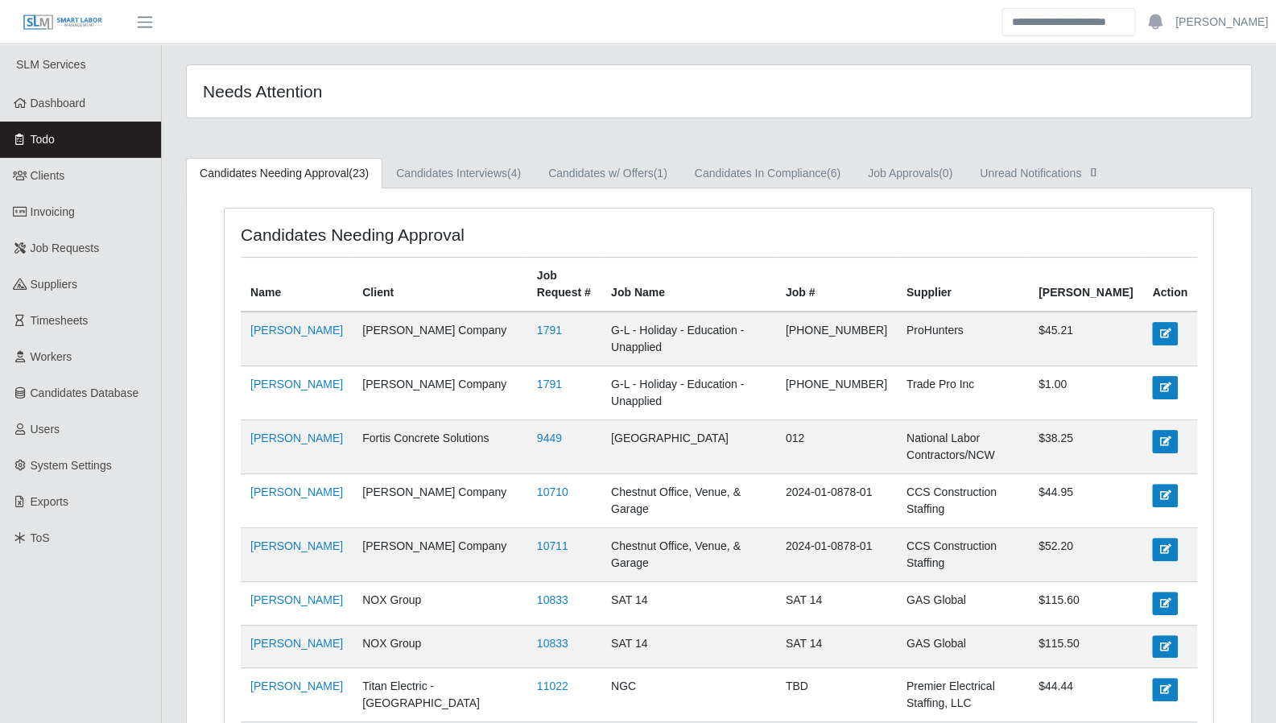
click at [613, 178] on link "Candidates w/ Offers (1)" at bounding box center [608, 173] width 147 height 31
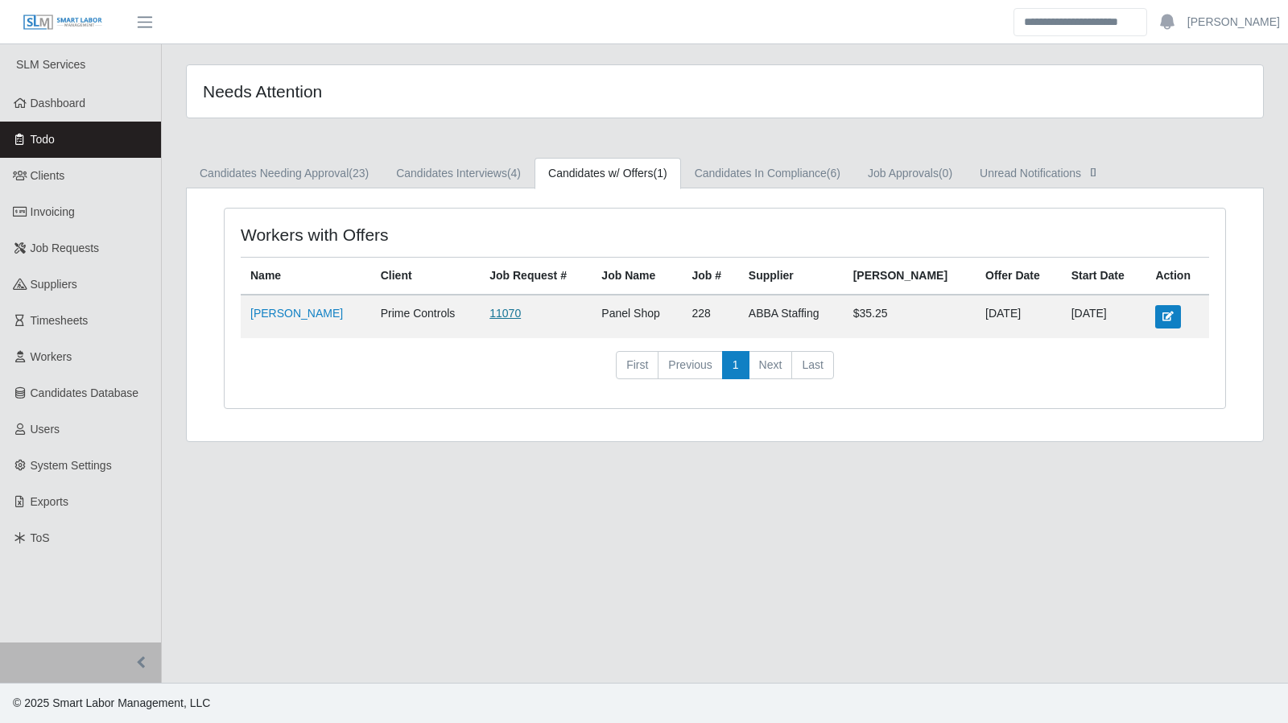
click at [489, 314] on link "11070" at bounding box center [504, 313] width 31 height 13
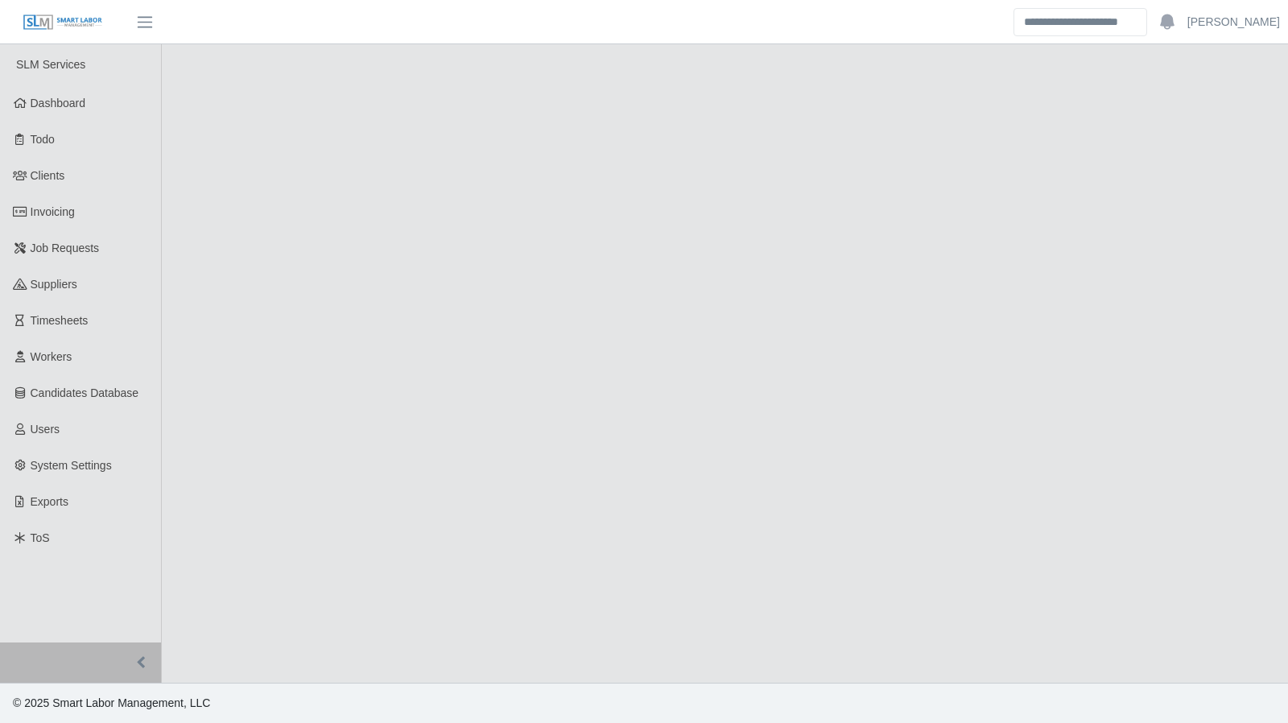
select select "****"
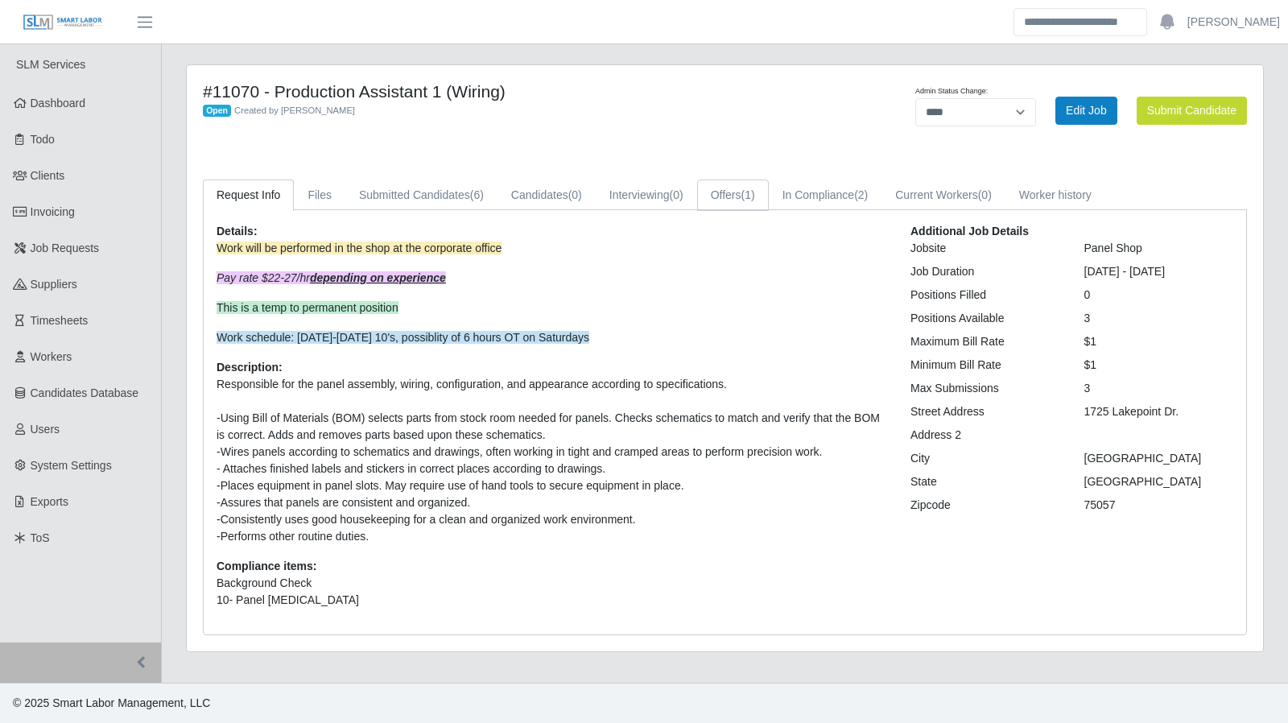
click at [744, 202] on link "Offers (1)" at bounding box center [733, 195] width 72 height 31
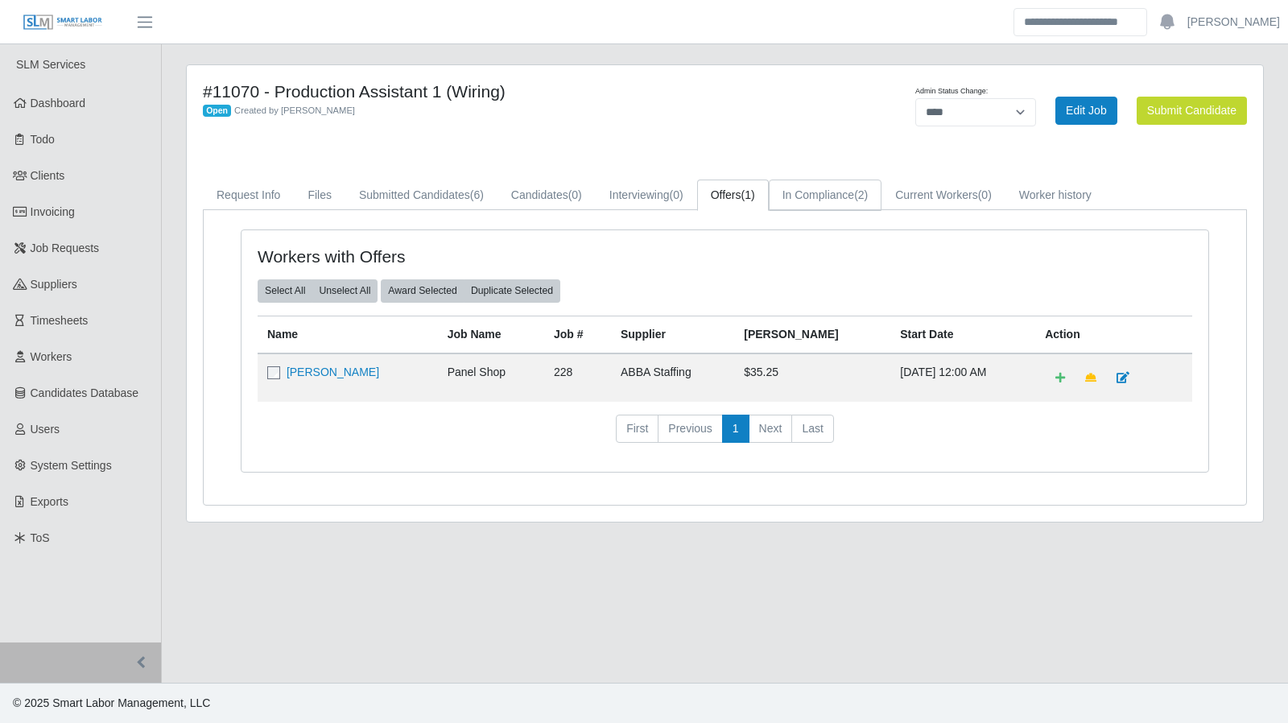
click at [797, 196] on link "In Compliance (2)" at bounding box center [826, 195] width 114 height 31
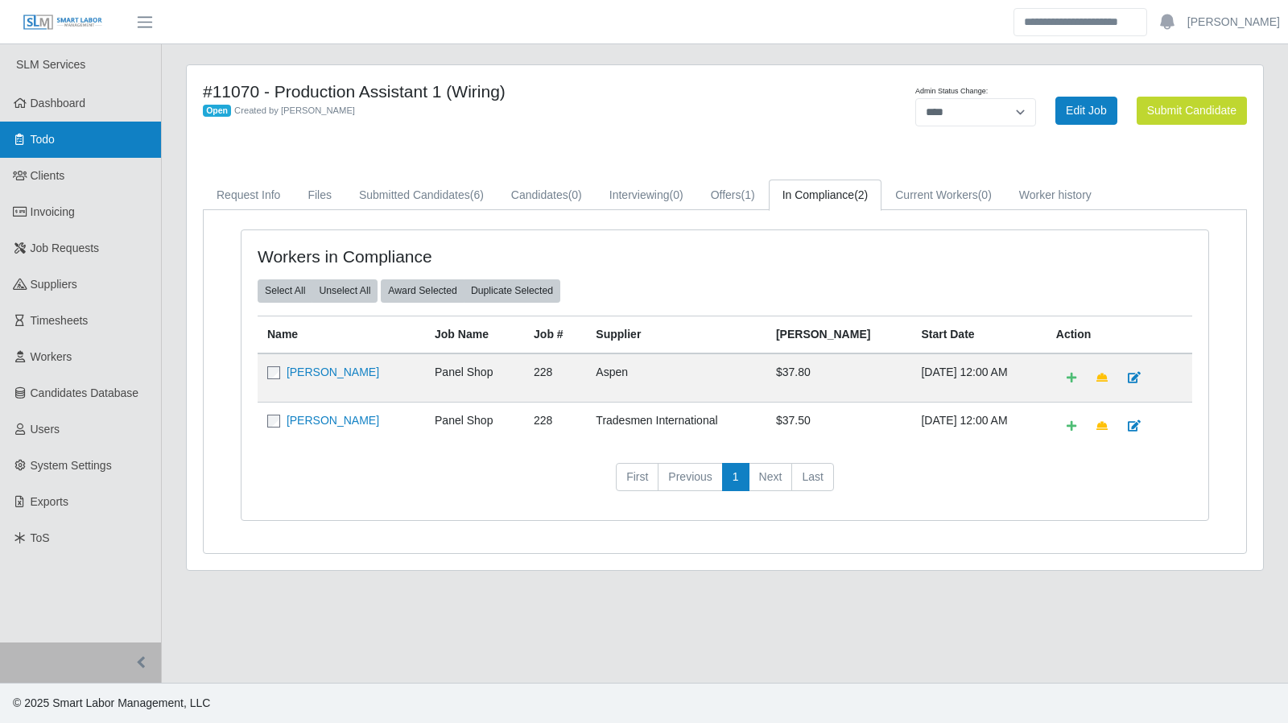
click at [119, 120] on link "Dashboard" at bounding box center [80, 103] width 161 height 36
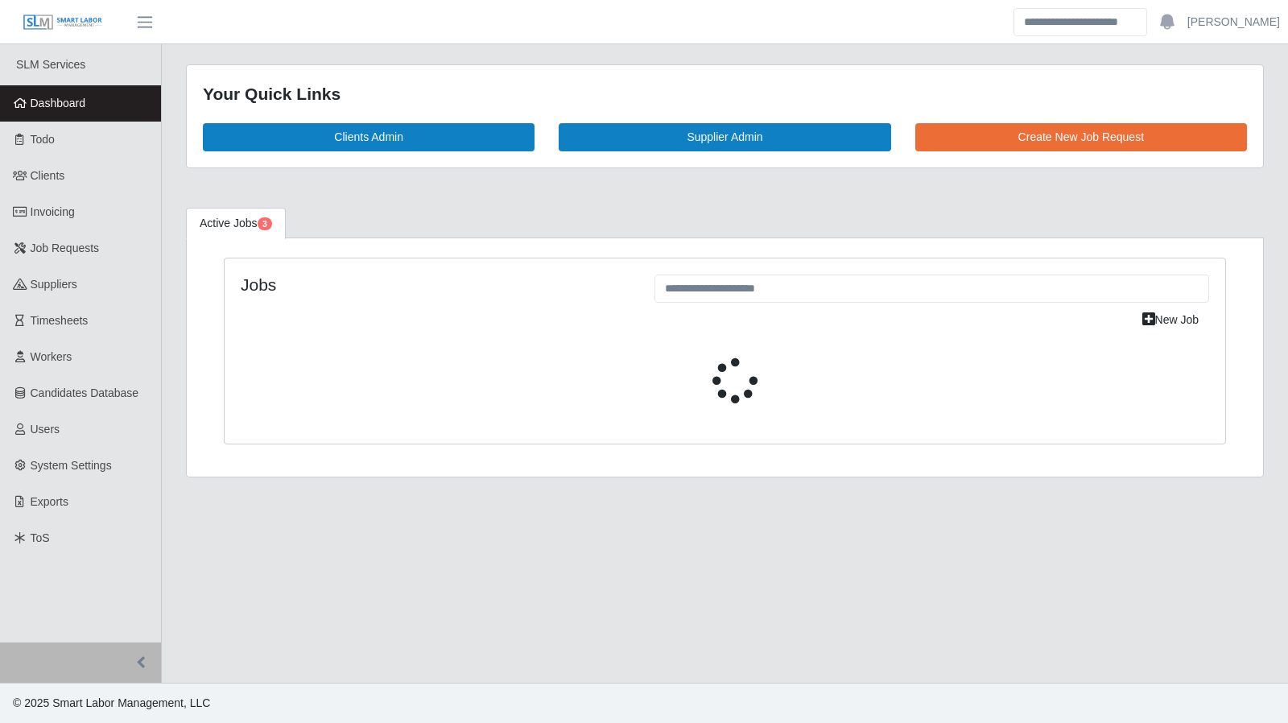
select select "****"
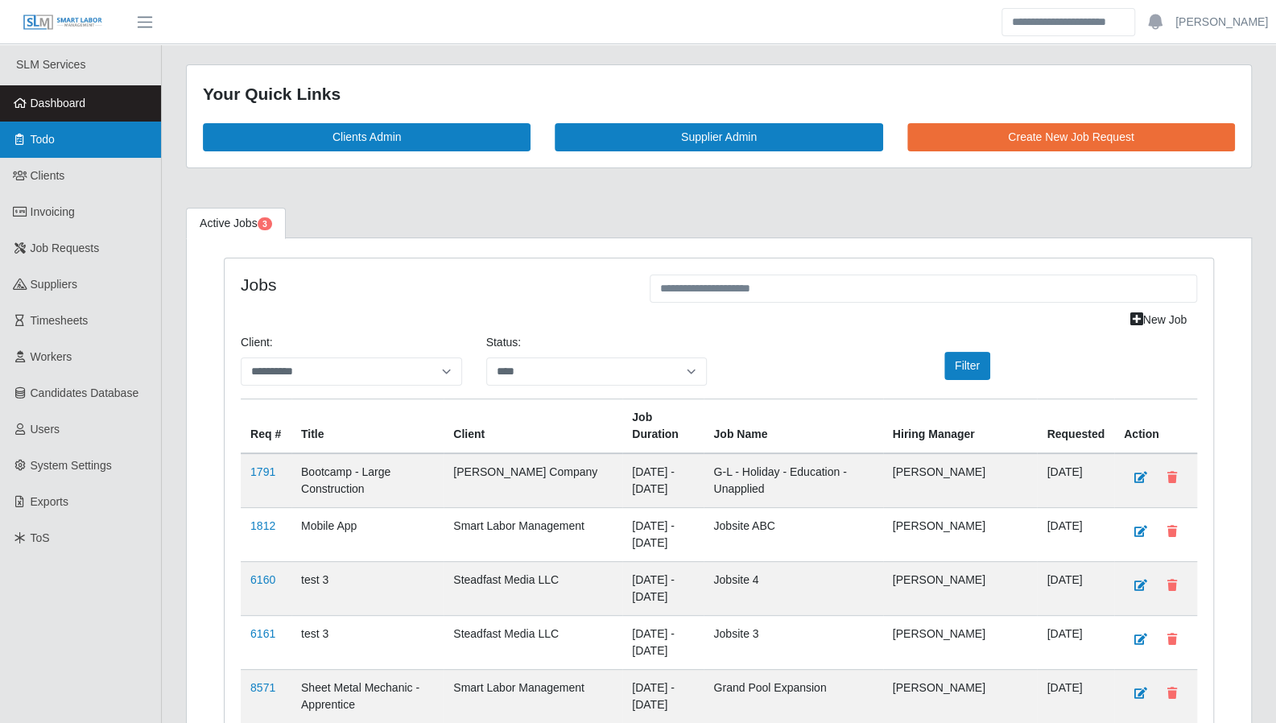
click at [13, 138] on icon at bounding box center [20, 139] width 14 height 11
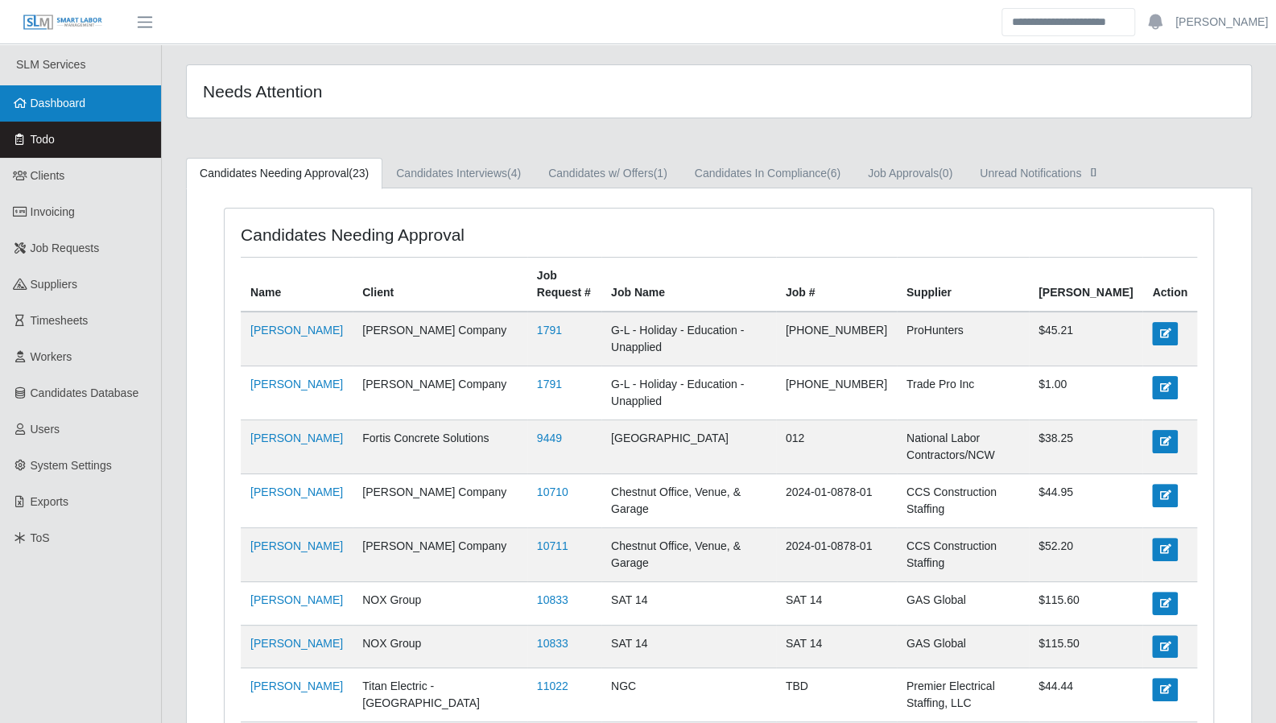
click at [59, 113] on link "Dashboard" at bounding box center [80, 103] width 161 height 36
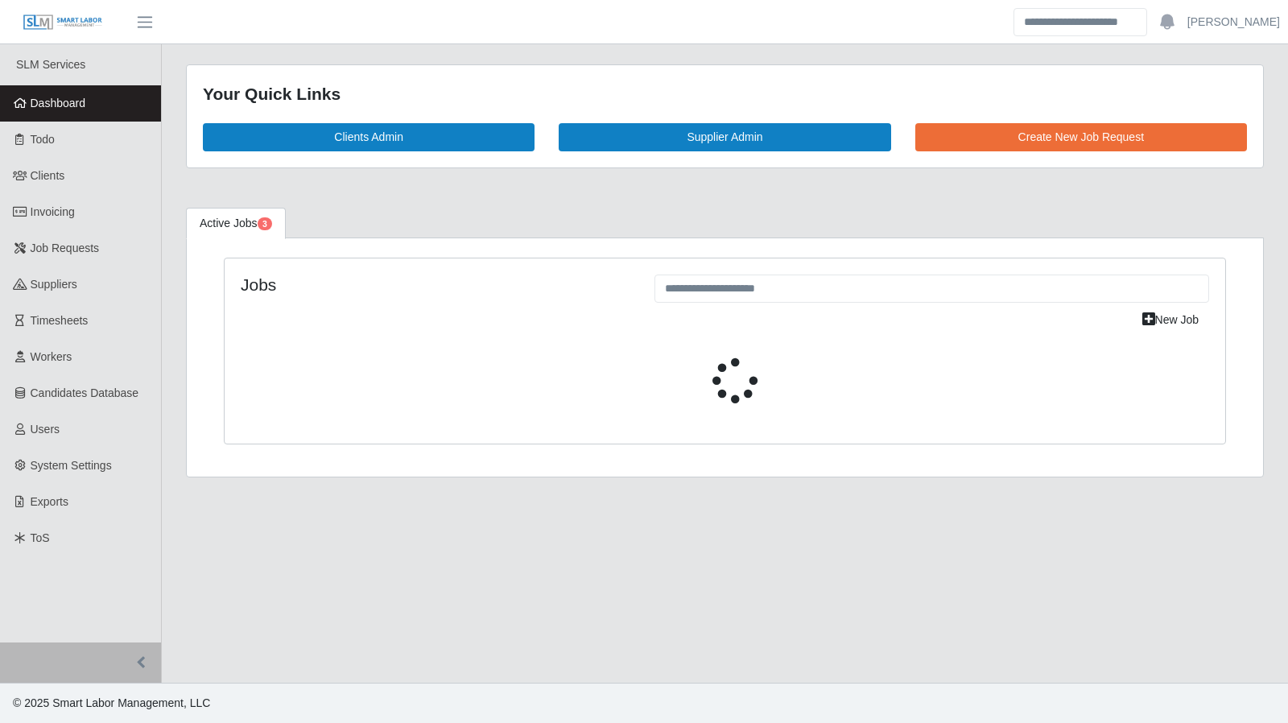
select select "****"
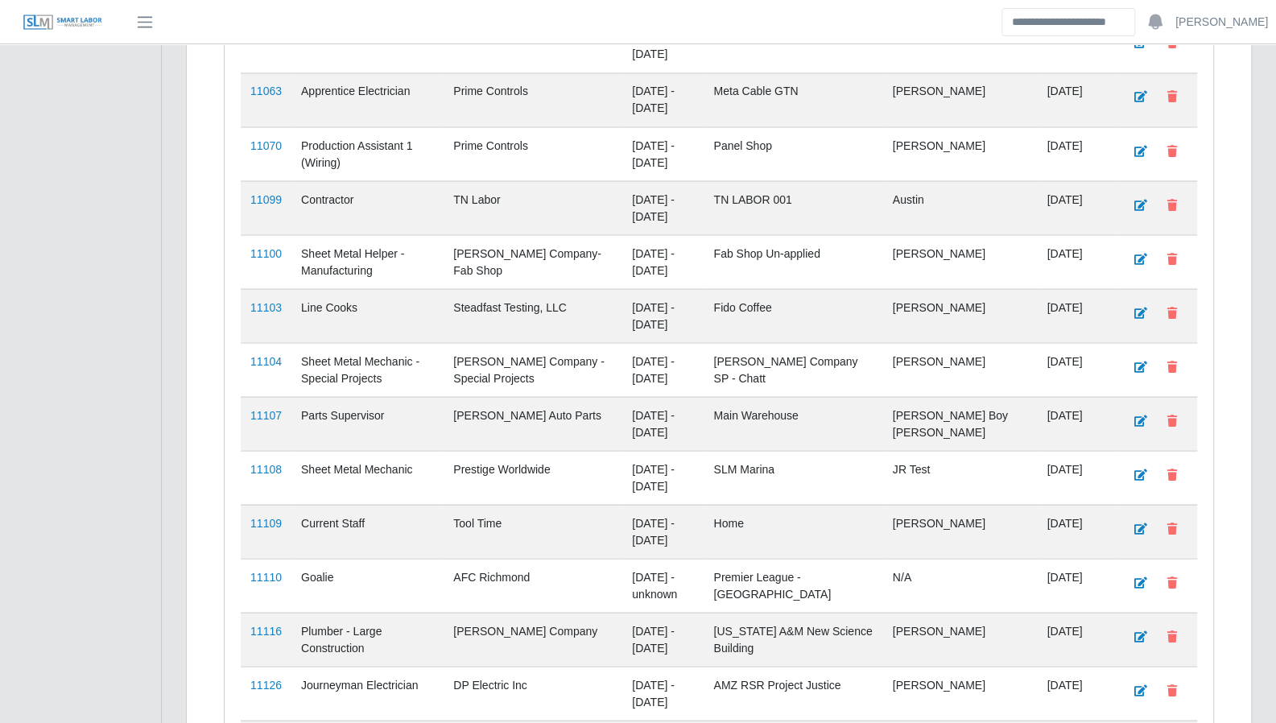
scroll to position [1947, 0]
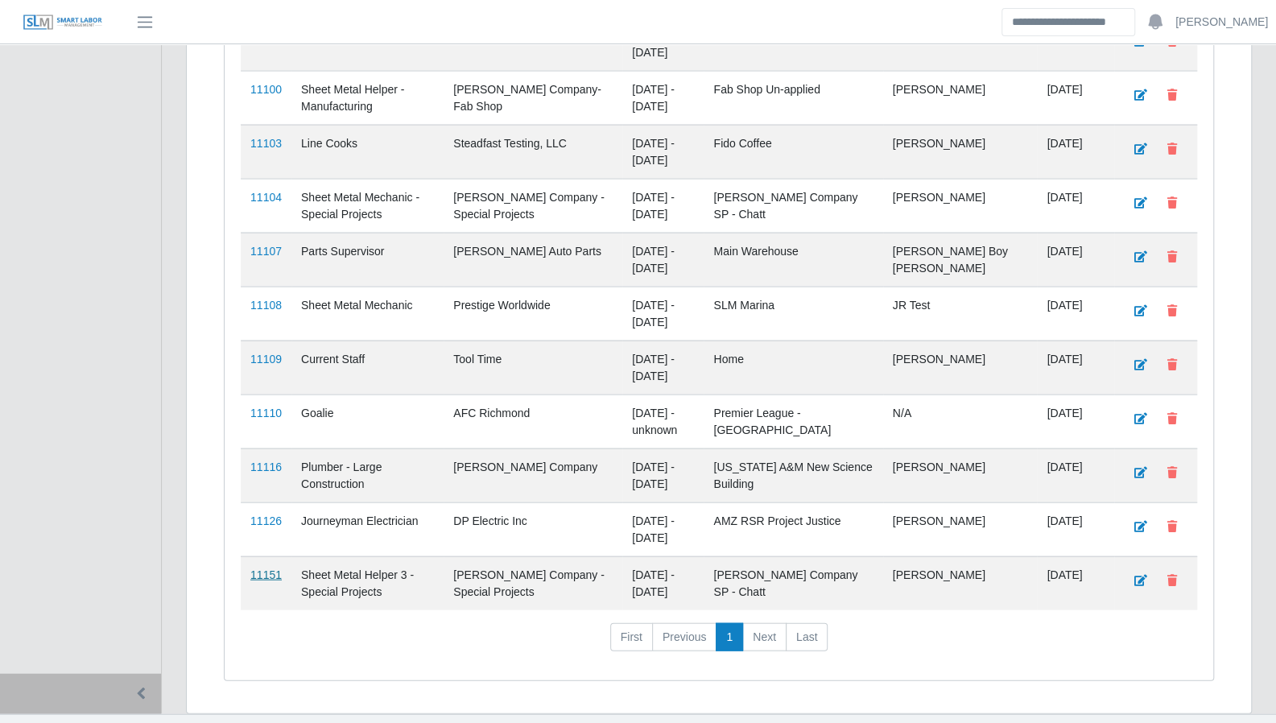
click at [270, 568] on link "11151" at bounding box center [265, 574] width 31 height 13
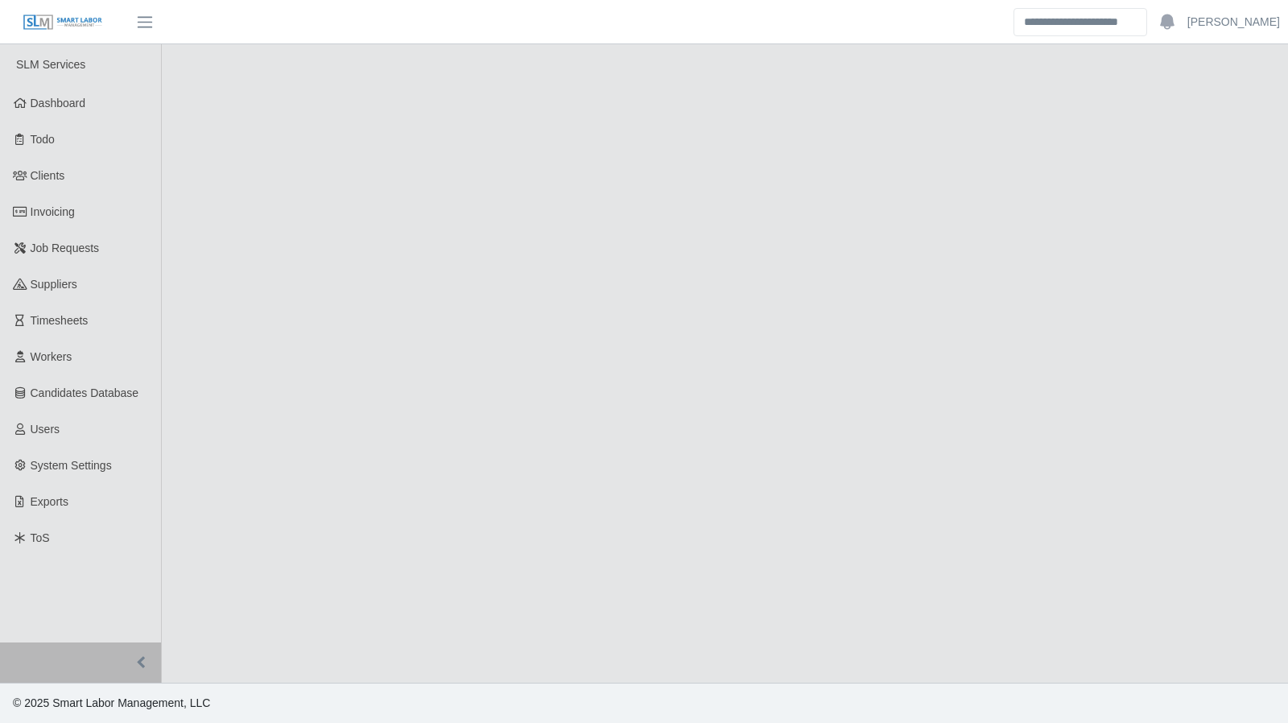
select select "****"
